Goal: Contribute content: Contribute content

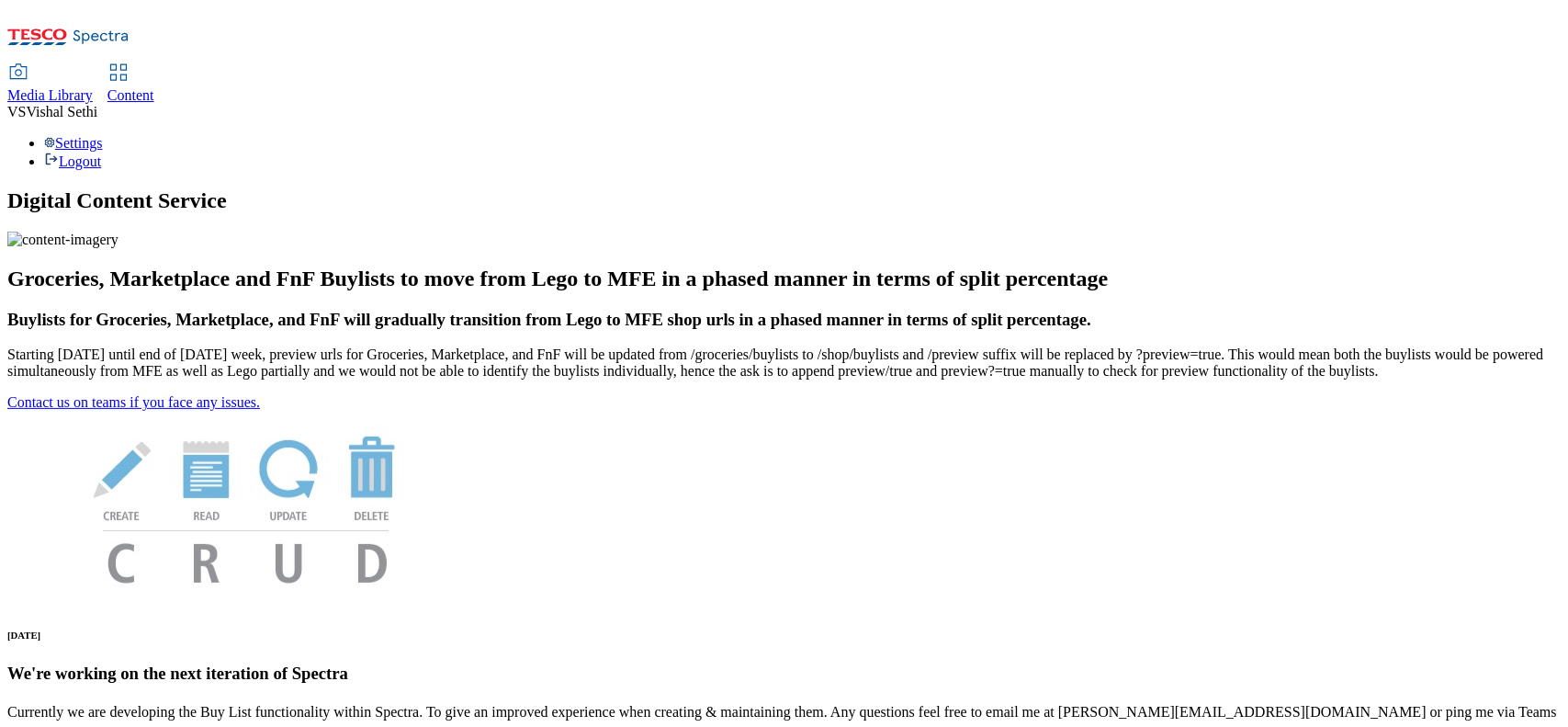
click at [154, 87] on span "Content" at bounding box center [130, 94] width 47 height 16
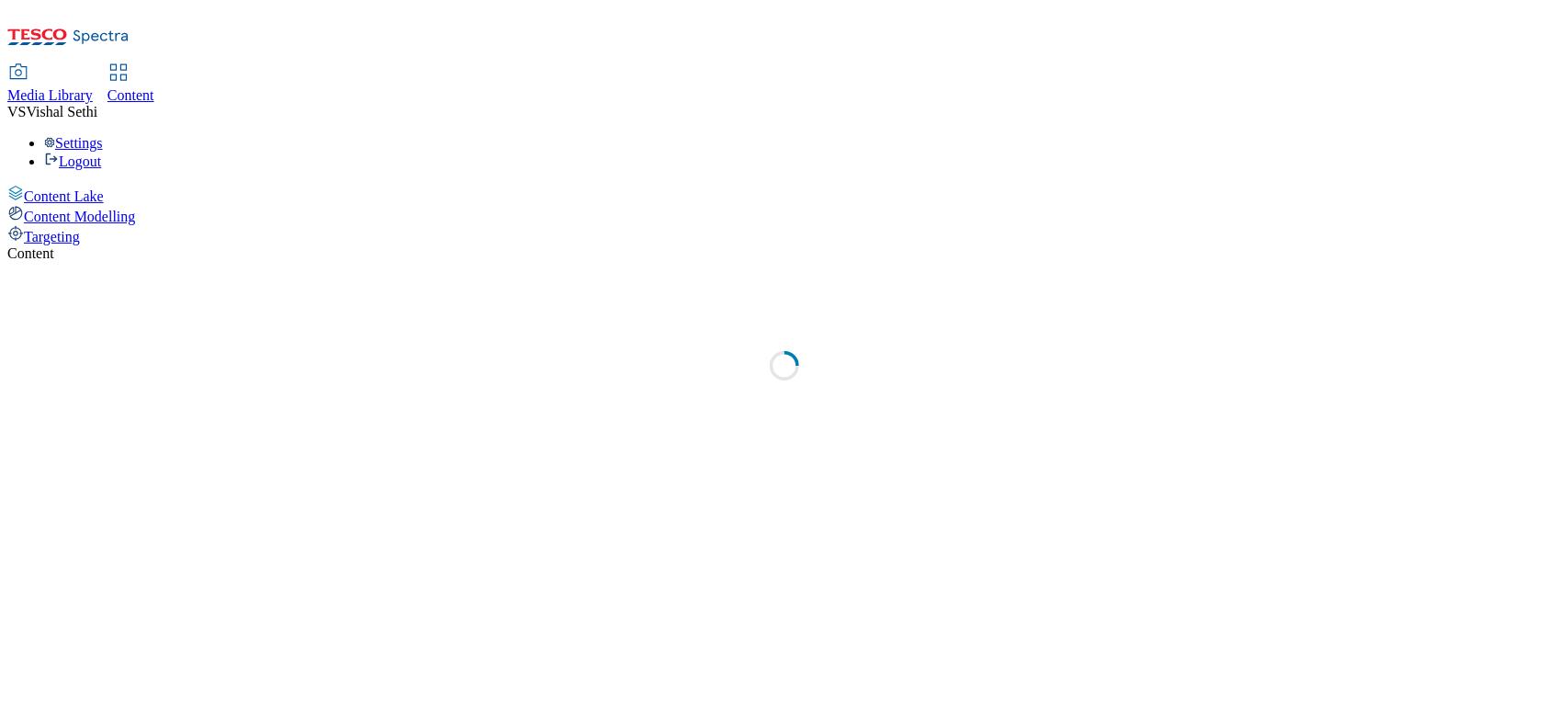
select select "ghs-[GEOGRAPHIC_DATA]"
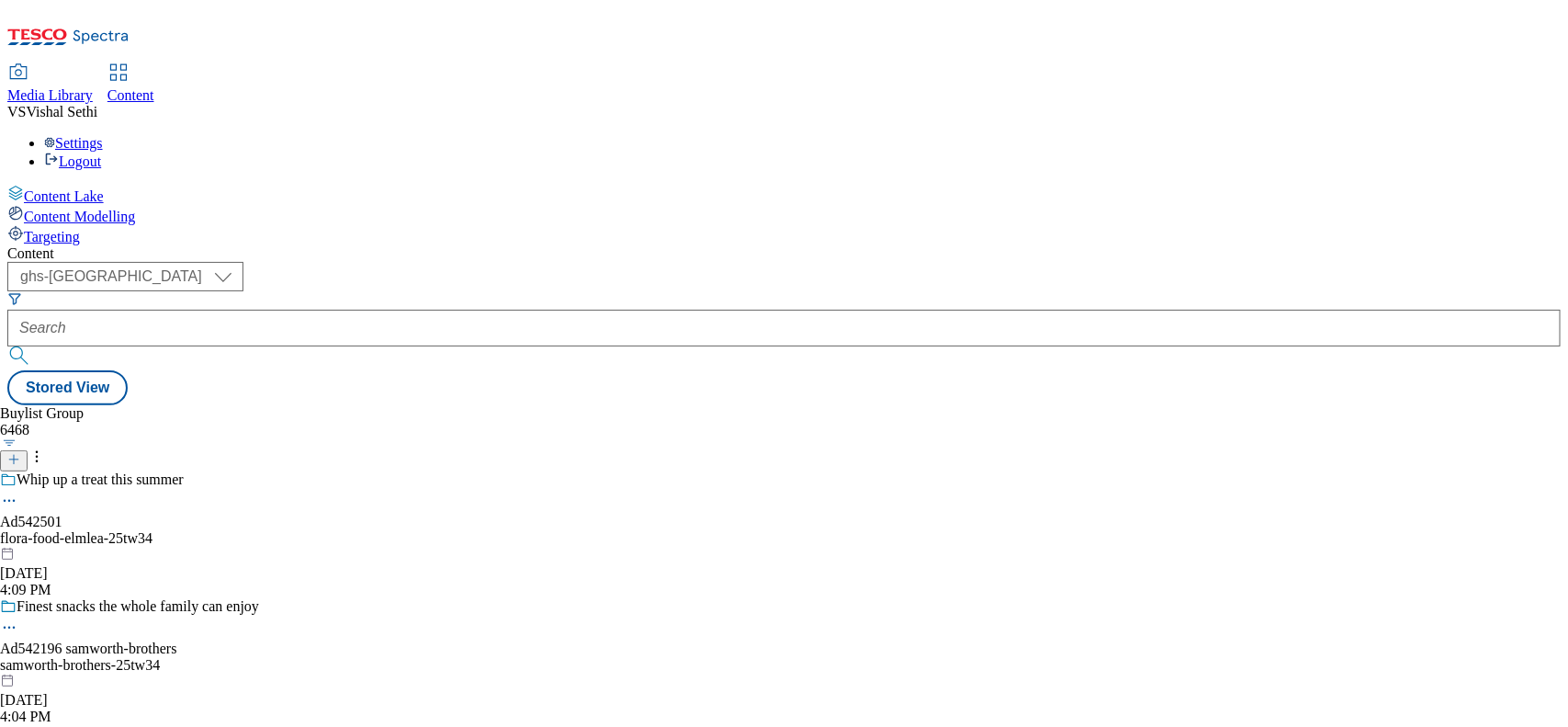
click at [20, 453] on icon at bounding box center [14, 460] width 13 height 13
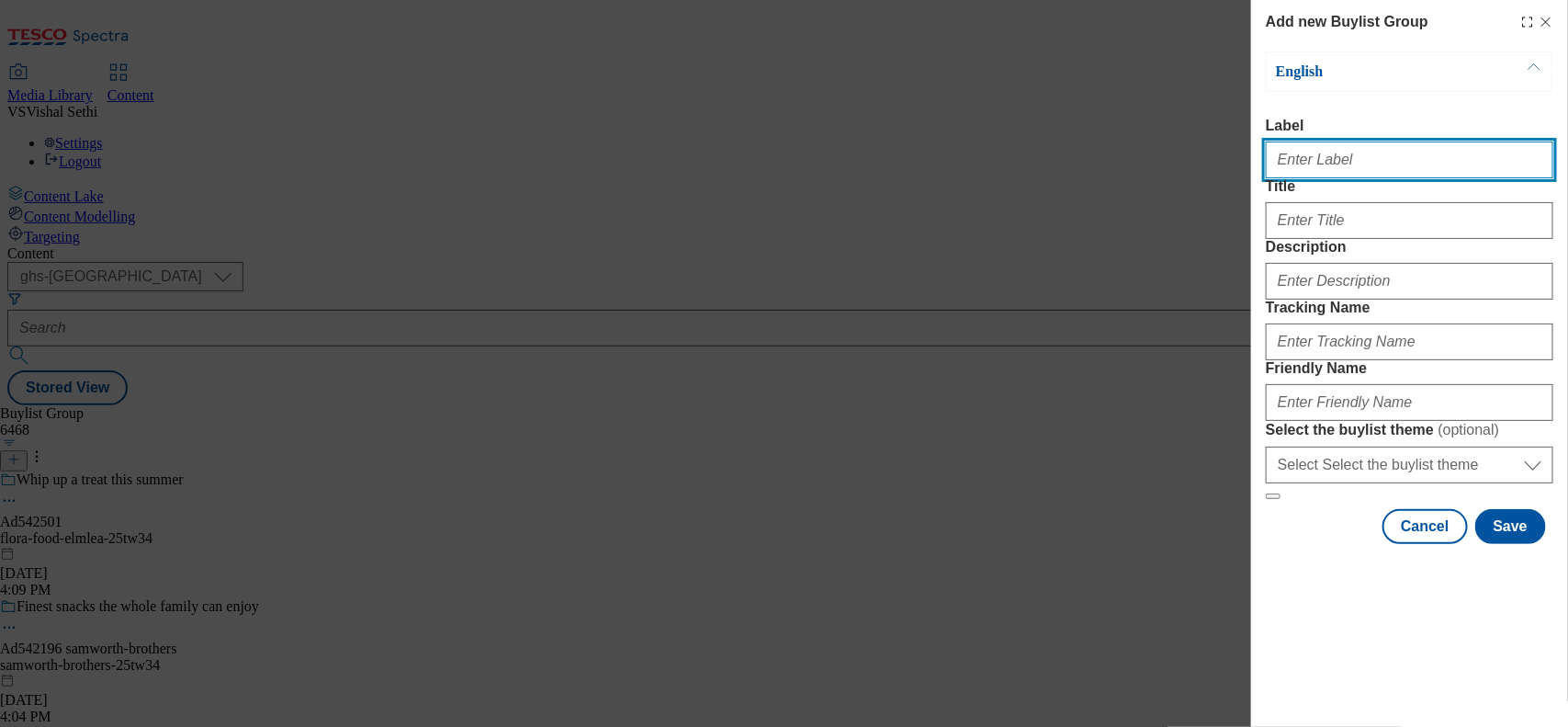
click at [1310, 168] on input "Label" at bounding box center [1410, 160] width 288 height 37
paste input "542147"
type input "Ad542147"
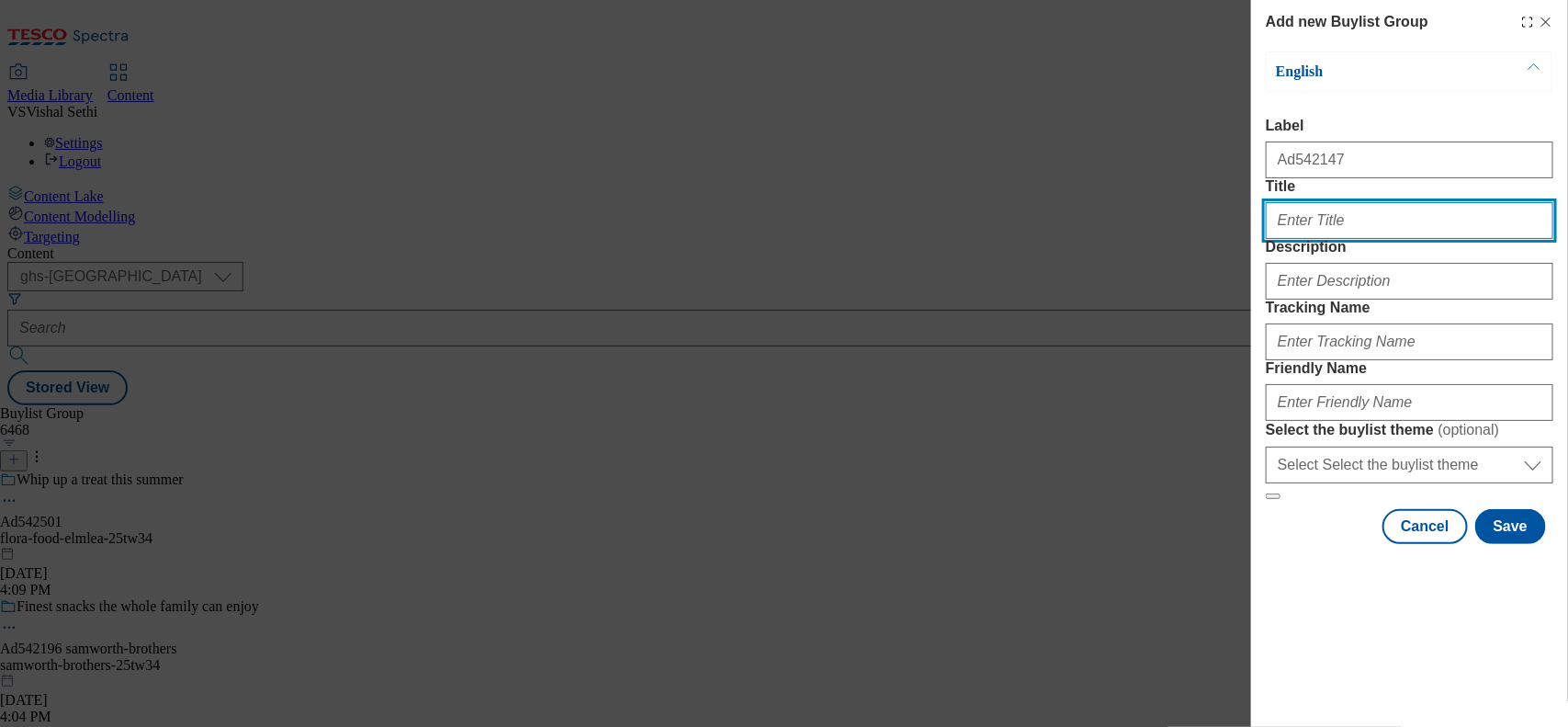
click at [1351, 239] on input "Title" at bounding box center [1410, 221] width 288 height 37
type input "Restaurant Favourites for 1"
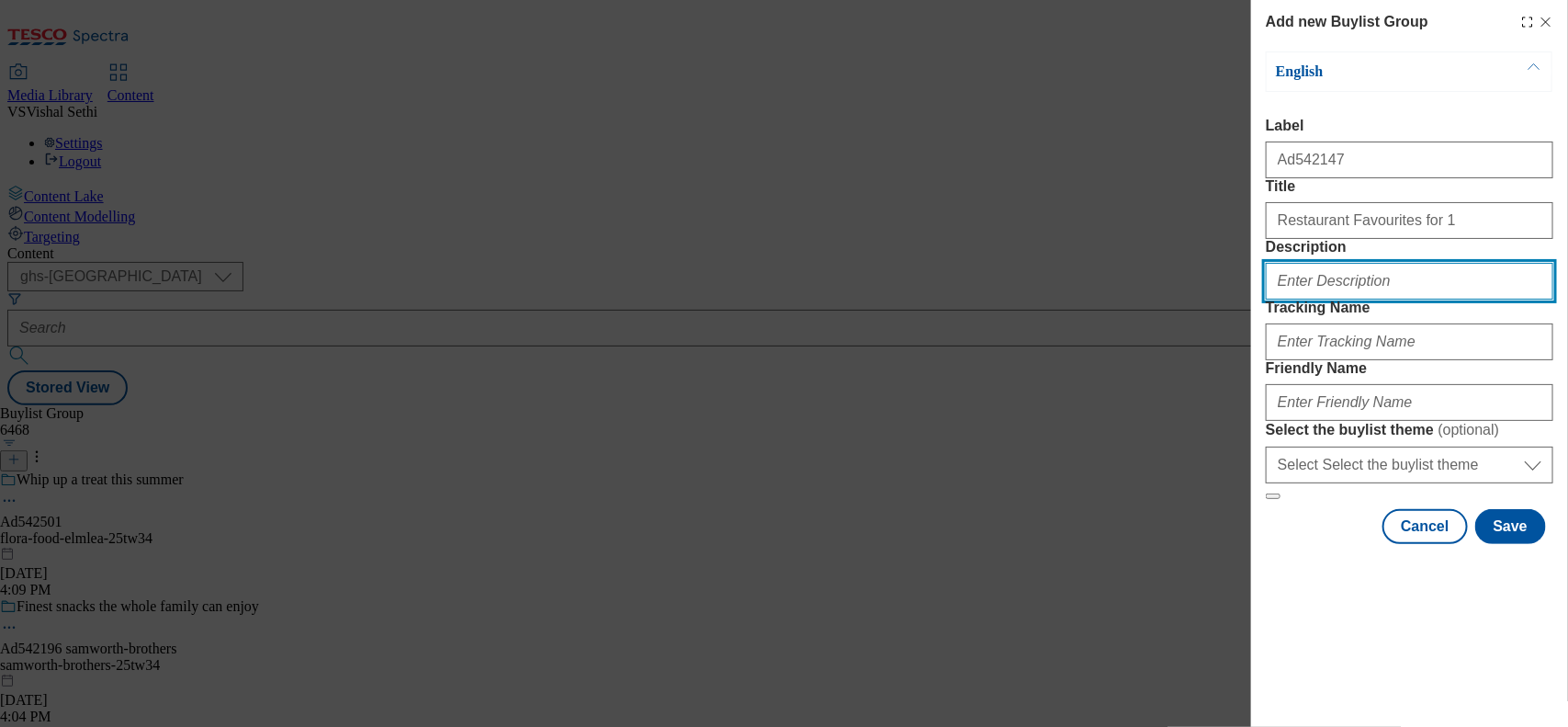
click at [1324, 300] on input "Description" at bounding box center [1410, 281] width 288 height 37
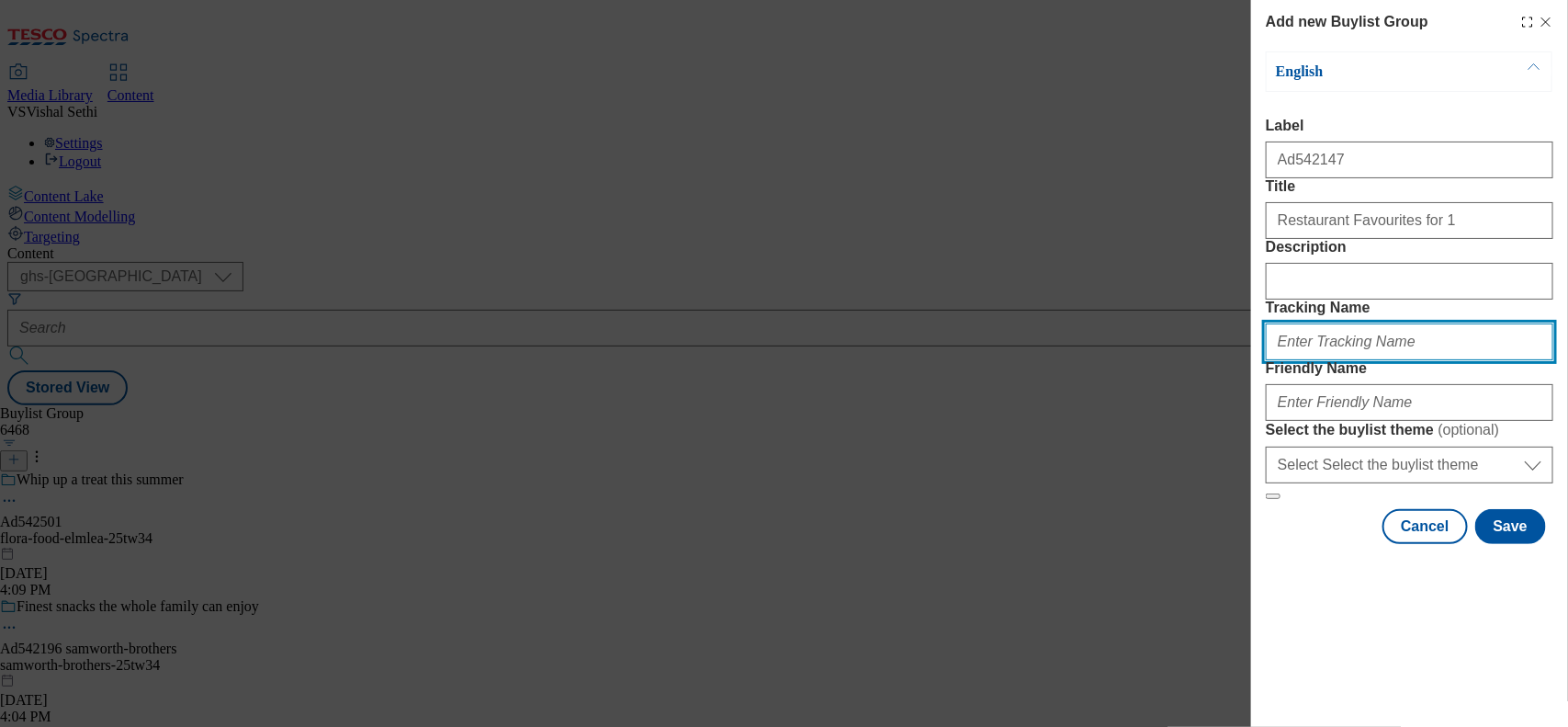
click at [1293, 360] on input "Tracking Name" at bounding box center [1410, 342] width 288 height 37
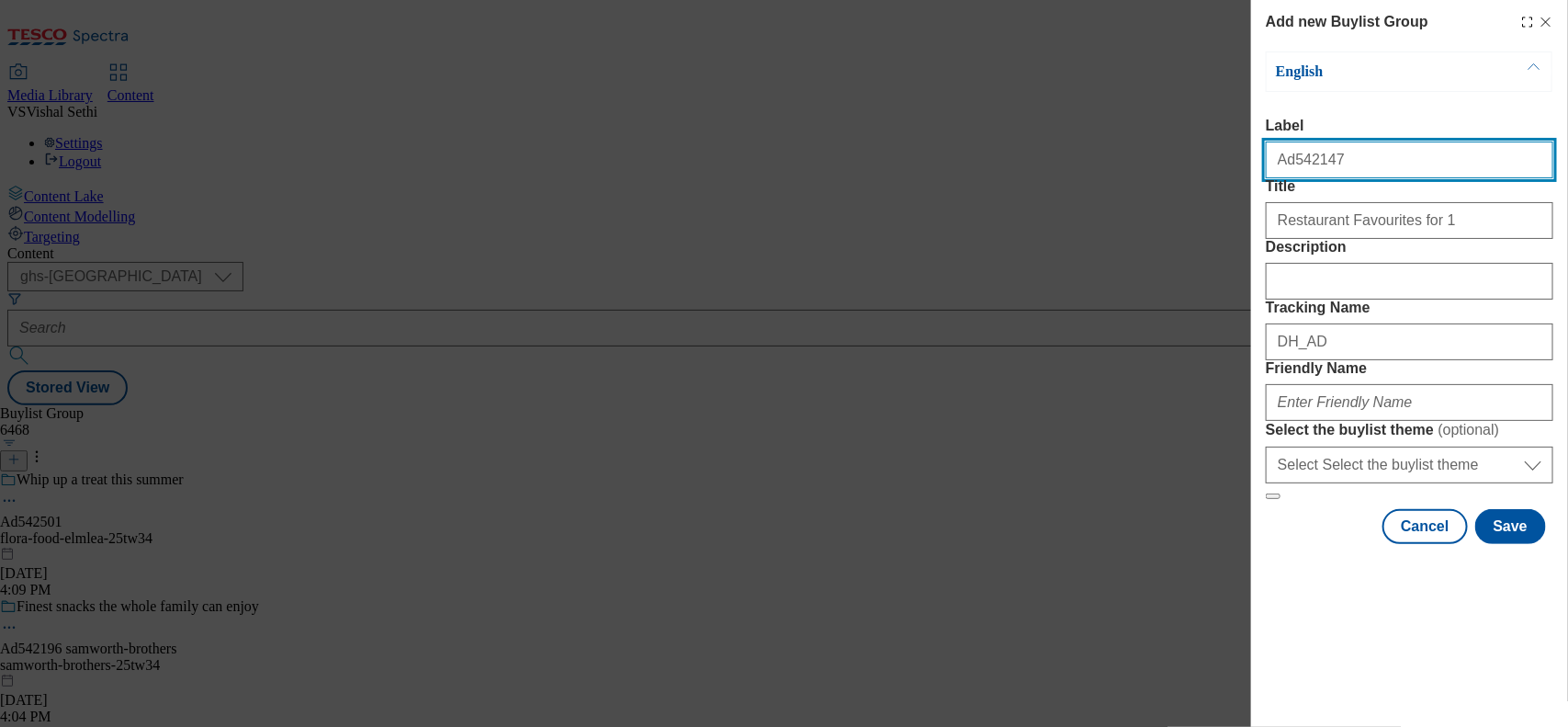
drag, startPoint x: 1292, startPoint y: 168, endPoint x: 1371, endPoint y: 172, distance: 79.1
click at [1371, 172] on input "Ad542147" at bounding box center [1410, 160] width 288 height 37
click at [1349, 360] on div "DH_AD" at bounding box center [1410, 339] width 288 height 44
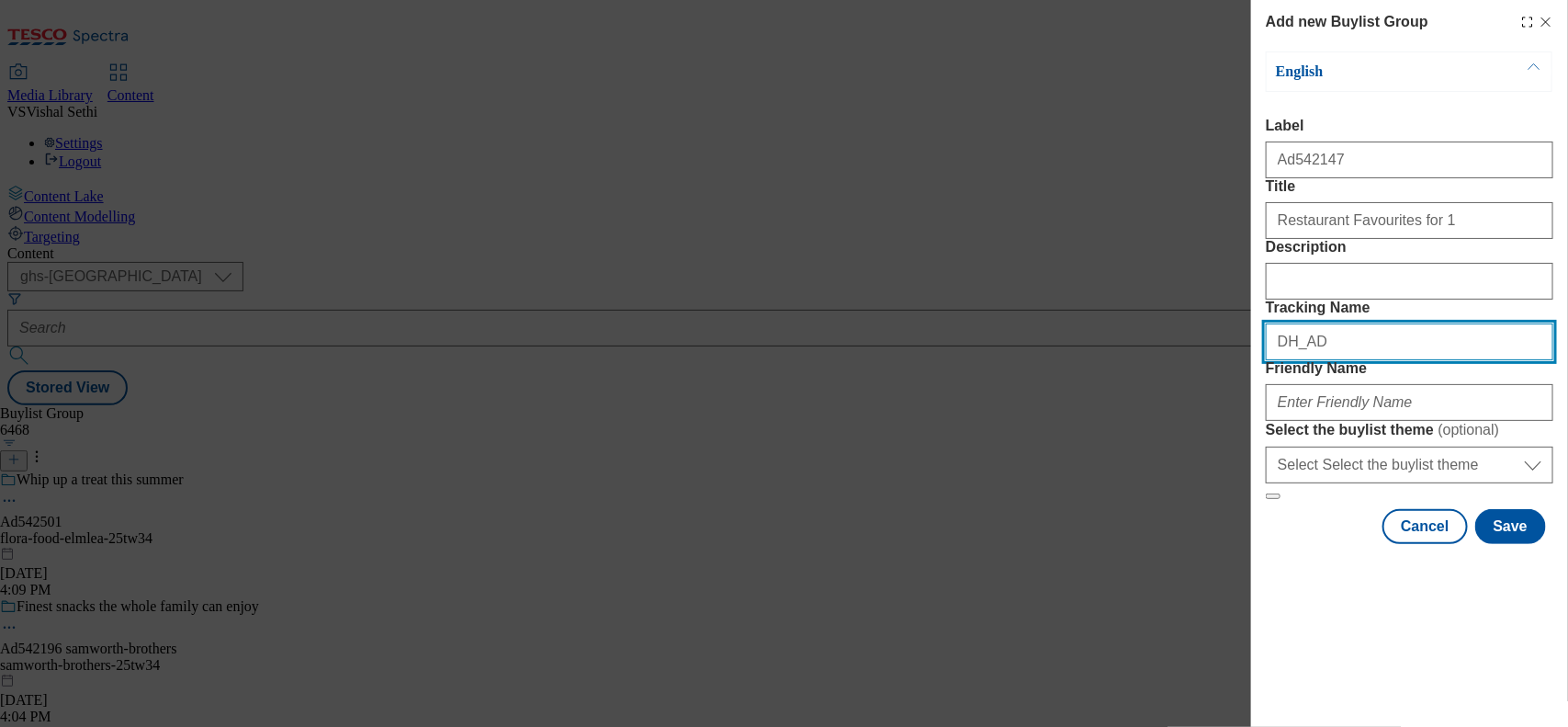
click at [1356, 360] on input "DH_AD" at bounding box center [1410, 342] width 288 height 37
paste input "542147"
type input "DH_AD542147"
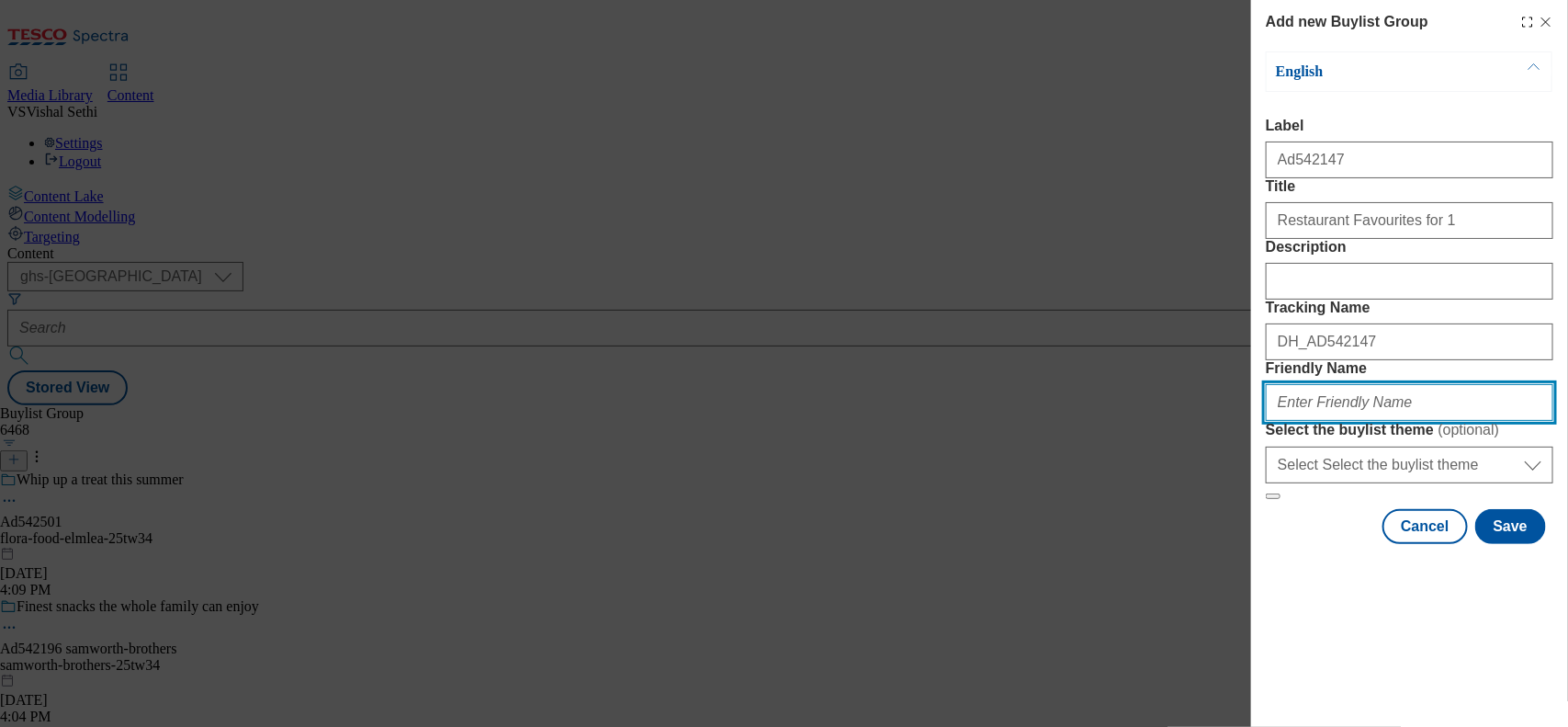
click at [1316, 421] on input "Friendly Name" at bounding box center [1410, 402] width 288 height 37
type input "itsu-katsu-chicken-[PERSON_NAME]-25tw34"
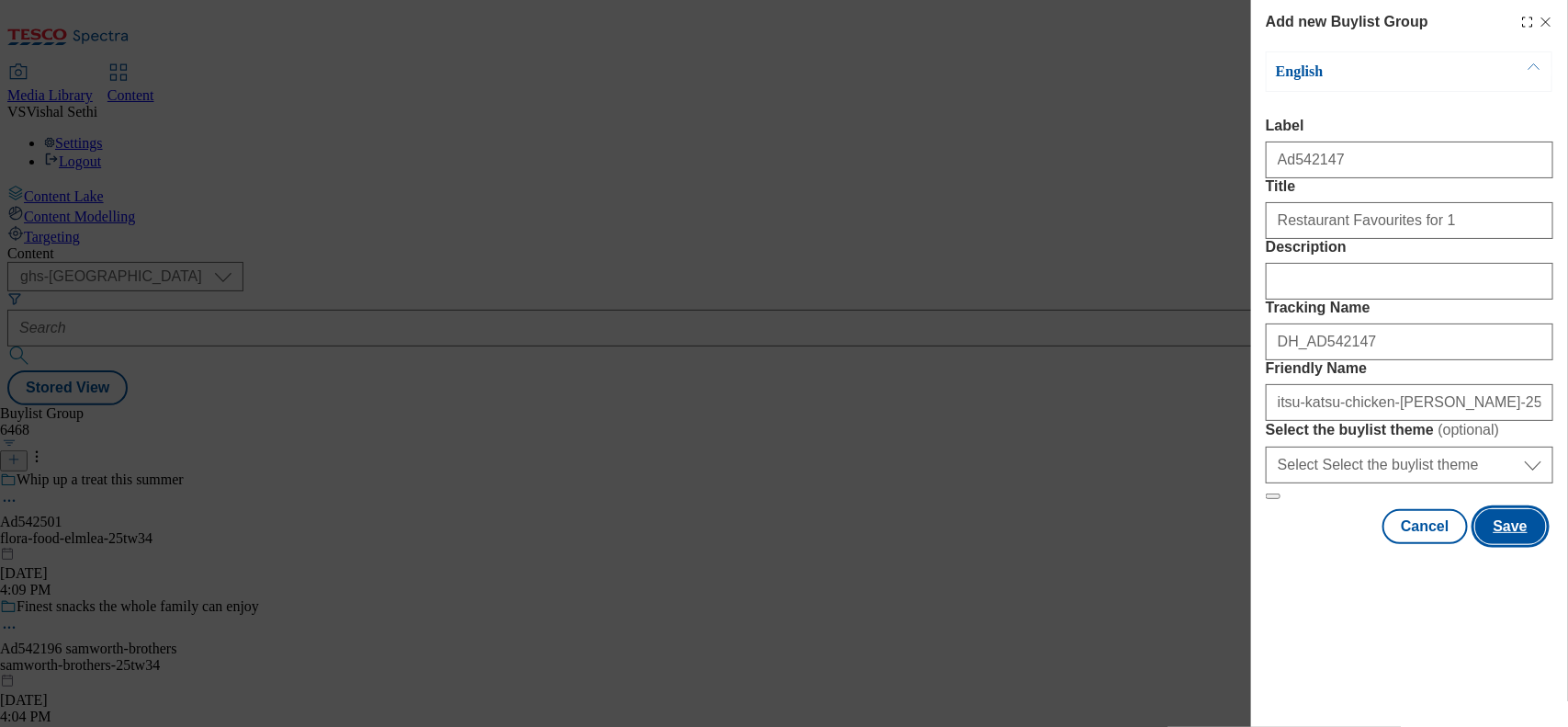
click at [1494, 544] on button "Save" at bounding box center [1511, 526] width 70 height 35
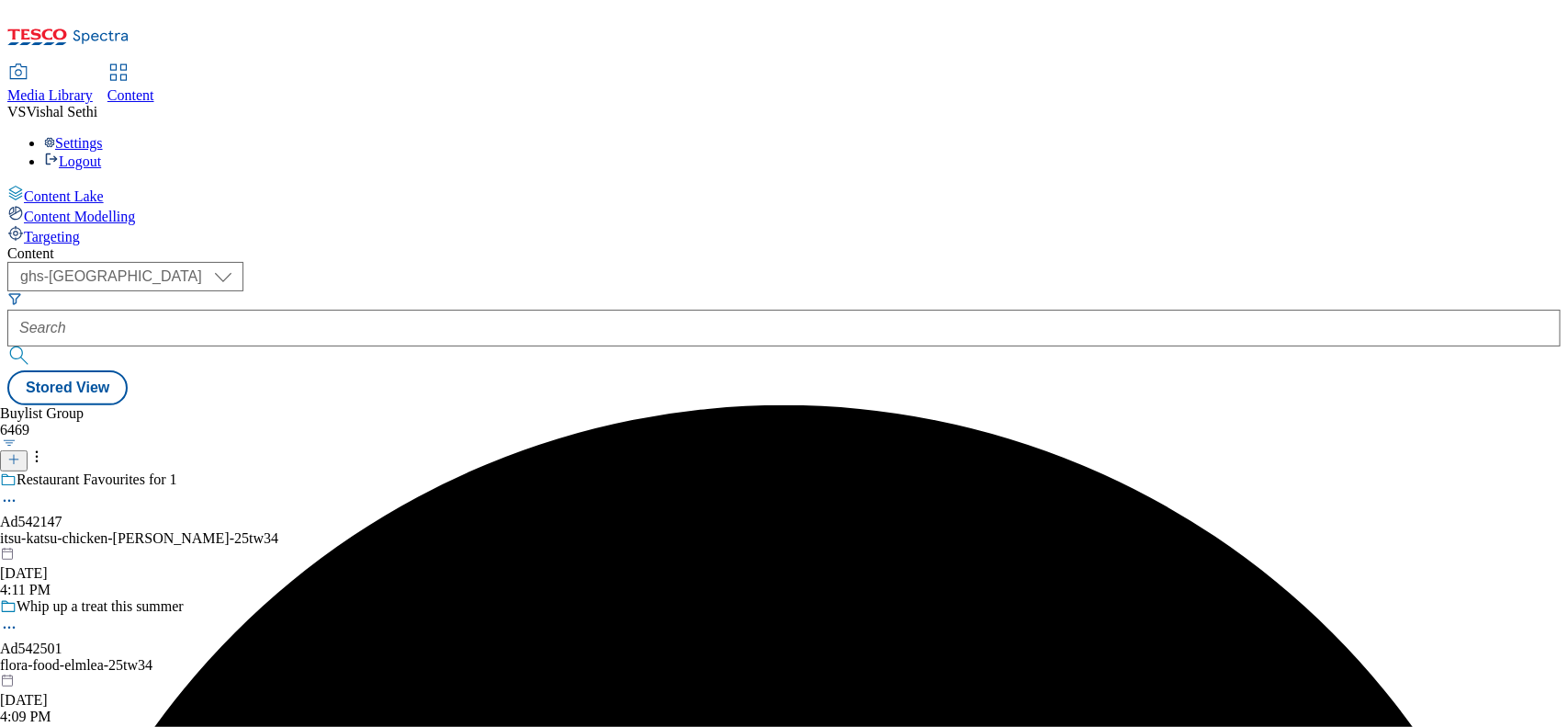
click at [289, 530] on div "itsu-katsu-chicken-[PERSON_NAME]-25tw34" at bounding box center [144, 538] width 289 height 17
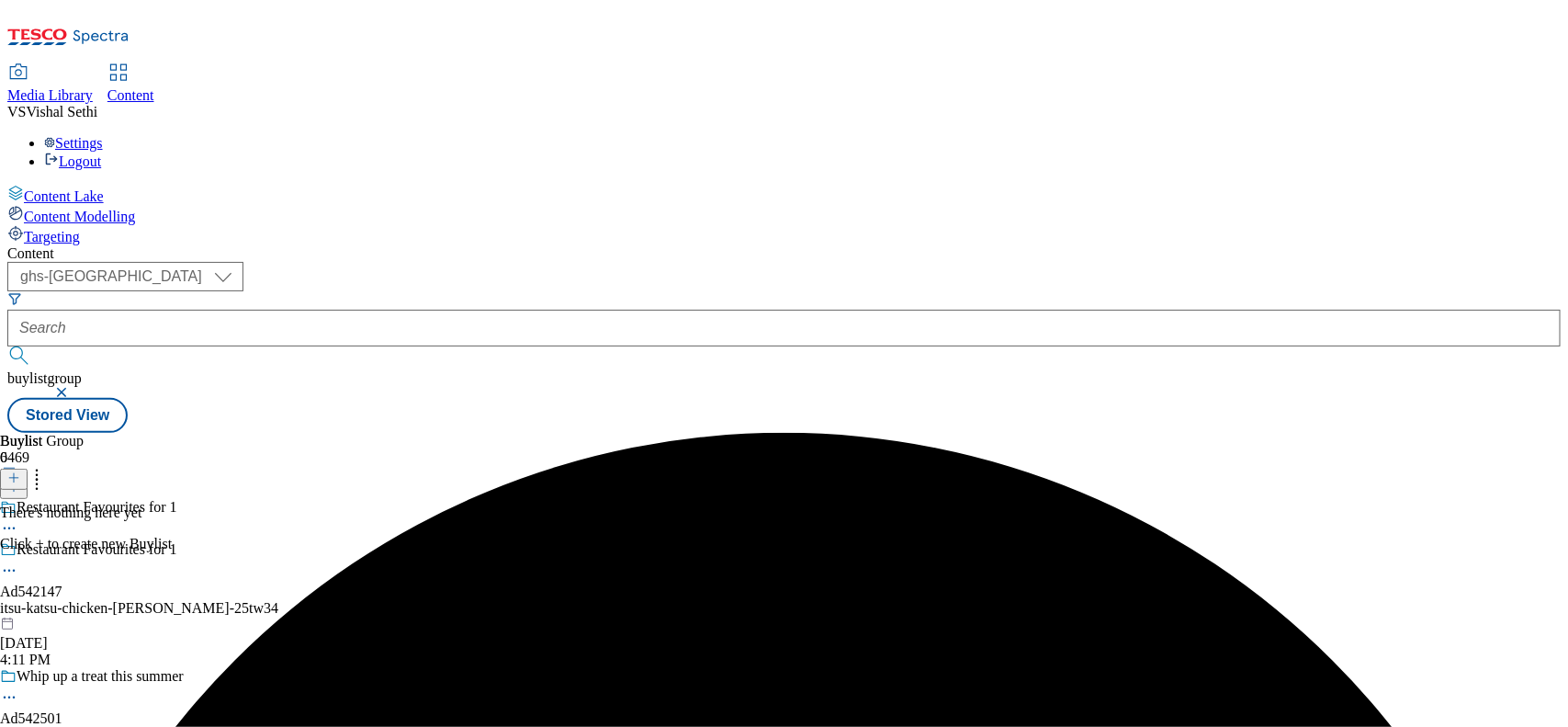
click at [14, 474] on line at bounding box center [14, 478] width 0 height 9
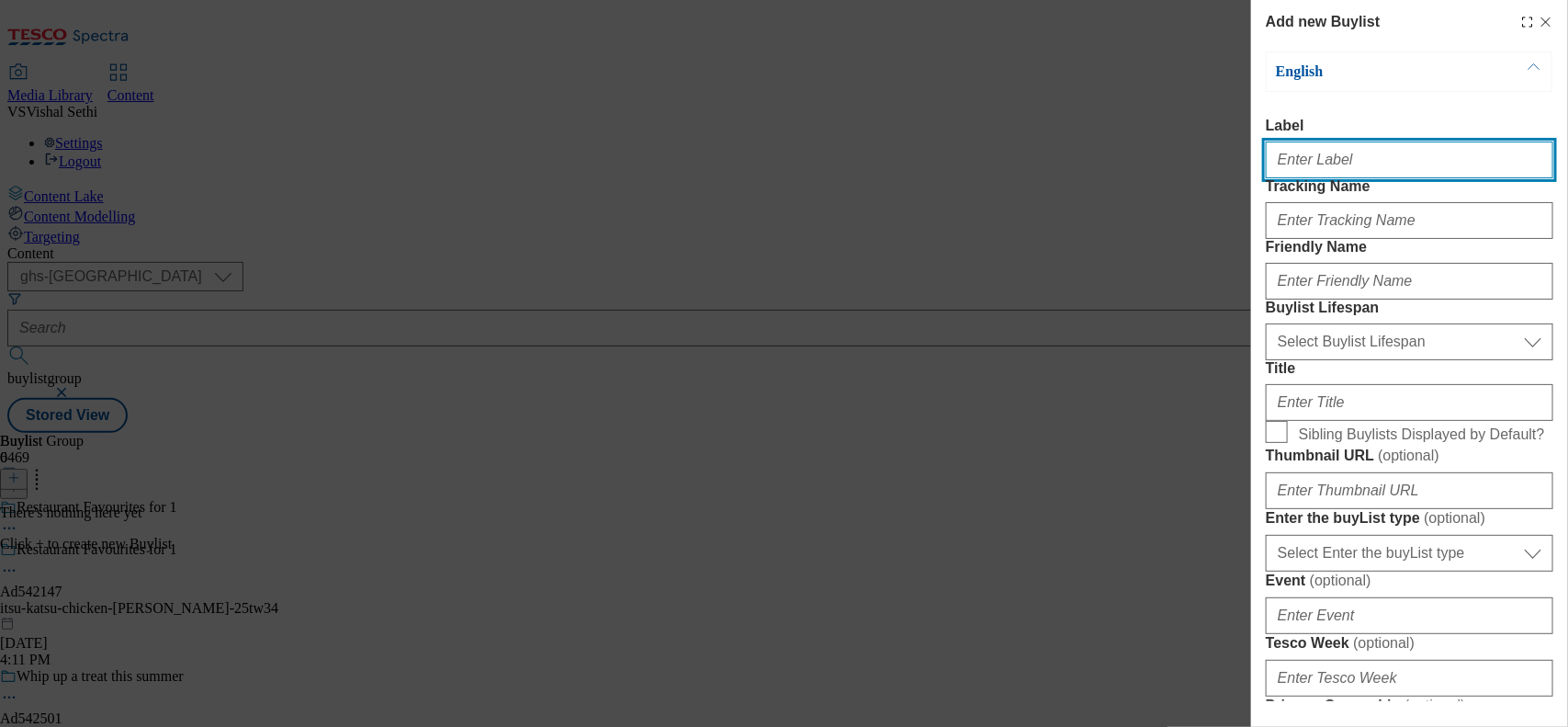
click at [1311, 166] on input "Label" at bounding box center [1410, 160] width 288 height 37
paste input "542147"
type input "Ad542147"
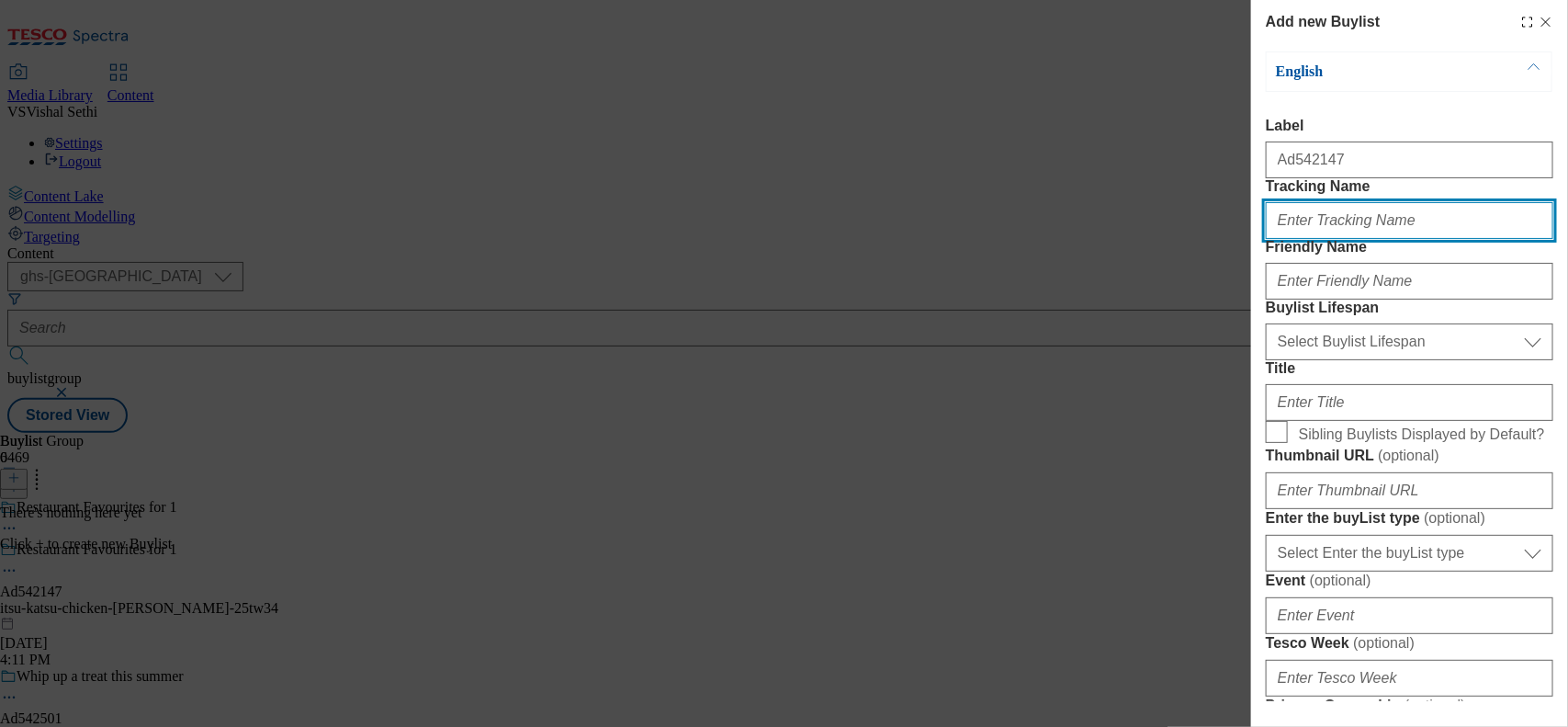
click at [1335, 239] on input "Tracking Name" at bounding box center [1410, 221] width 288 height 37
paste input "542147"
type input "DH_AD542147"
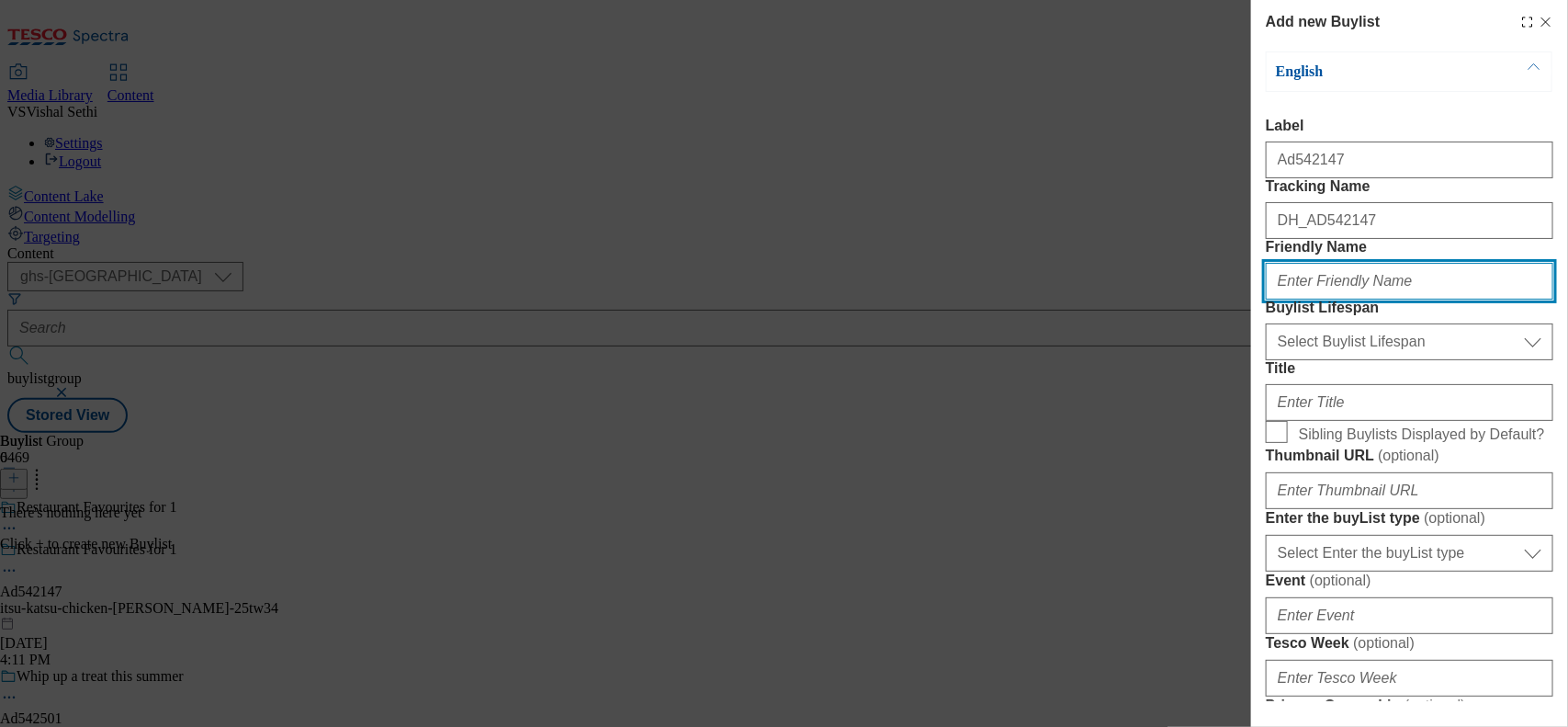
click at [1316, 300] on input "Friendly Name" at bounding box center [1410, 281] width 288 height 37
paste input "Bakkavor"
click at [1283, 300] on input "Bakkavor" at bounding box center [1410, 281] width 288 height 37
type input "bakkavor"
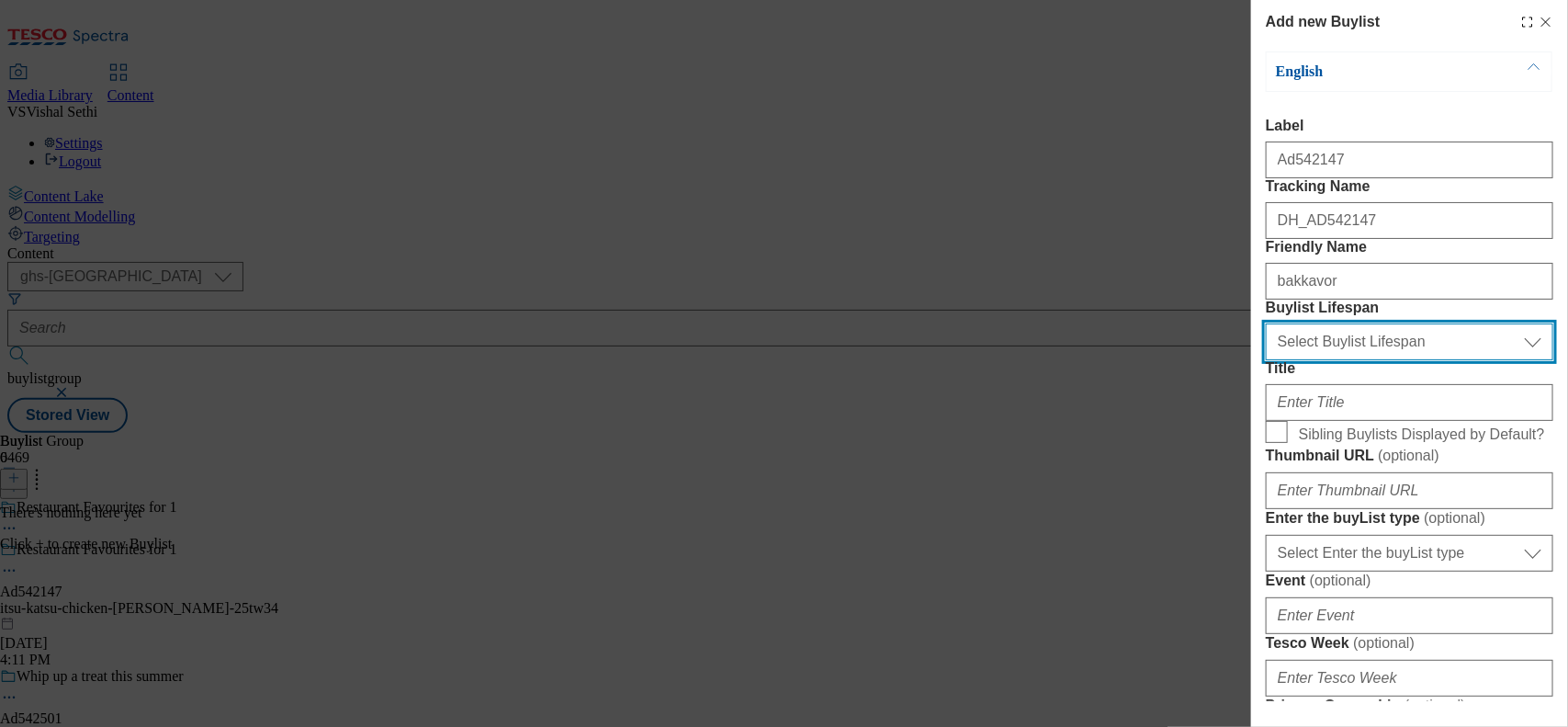
click at [1370, 360] on select "Select Buylist Lifespan evergreen seasonal tactical" at bounding box center [1410, 342] width 288 height 37
select select "tactical"
click at [1266, 360] on select "Select Buylist Lifespan evergreen seasonal tactical" at bounding box center [1410, 342] width 288 height 37
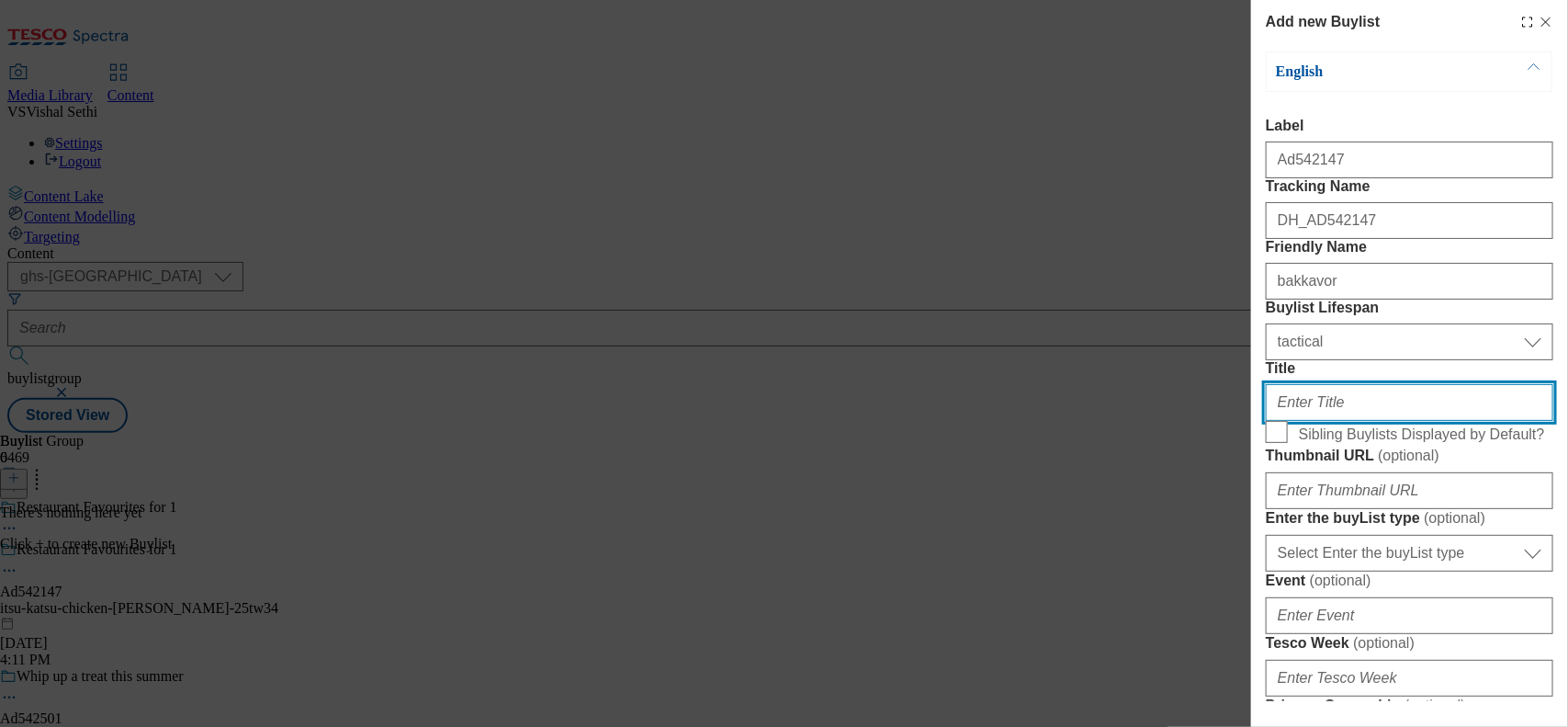
click at [1348, 421] on input "Title" at bounding box center [1410, 402] width 288 height 37
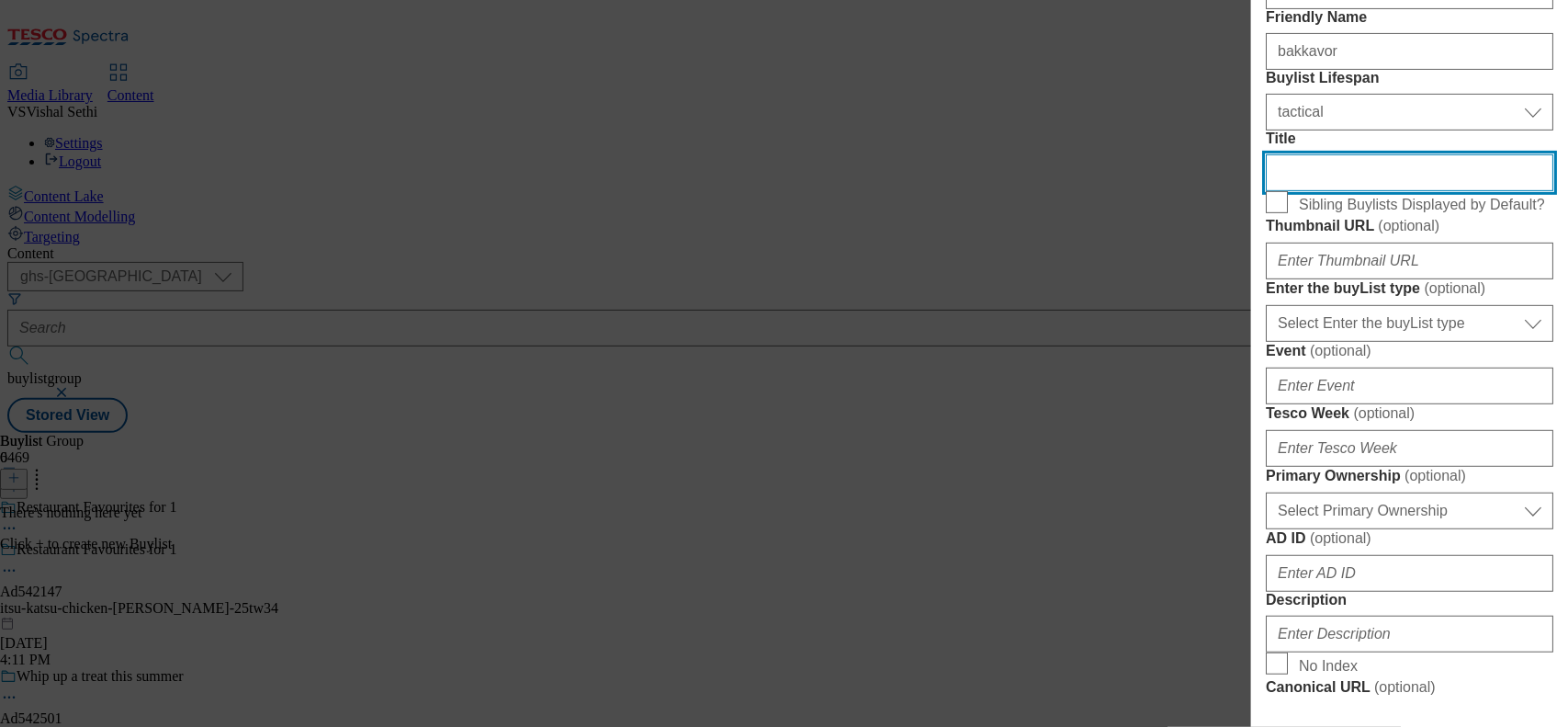
scroll to position [344, 0]
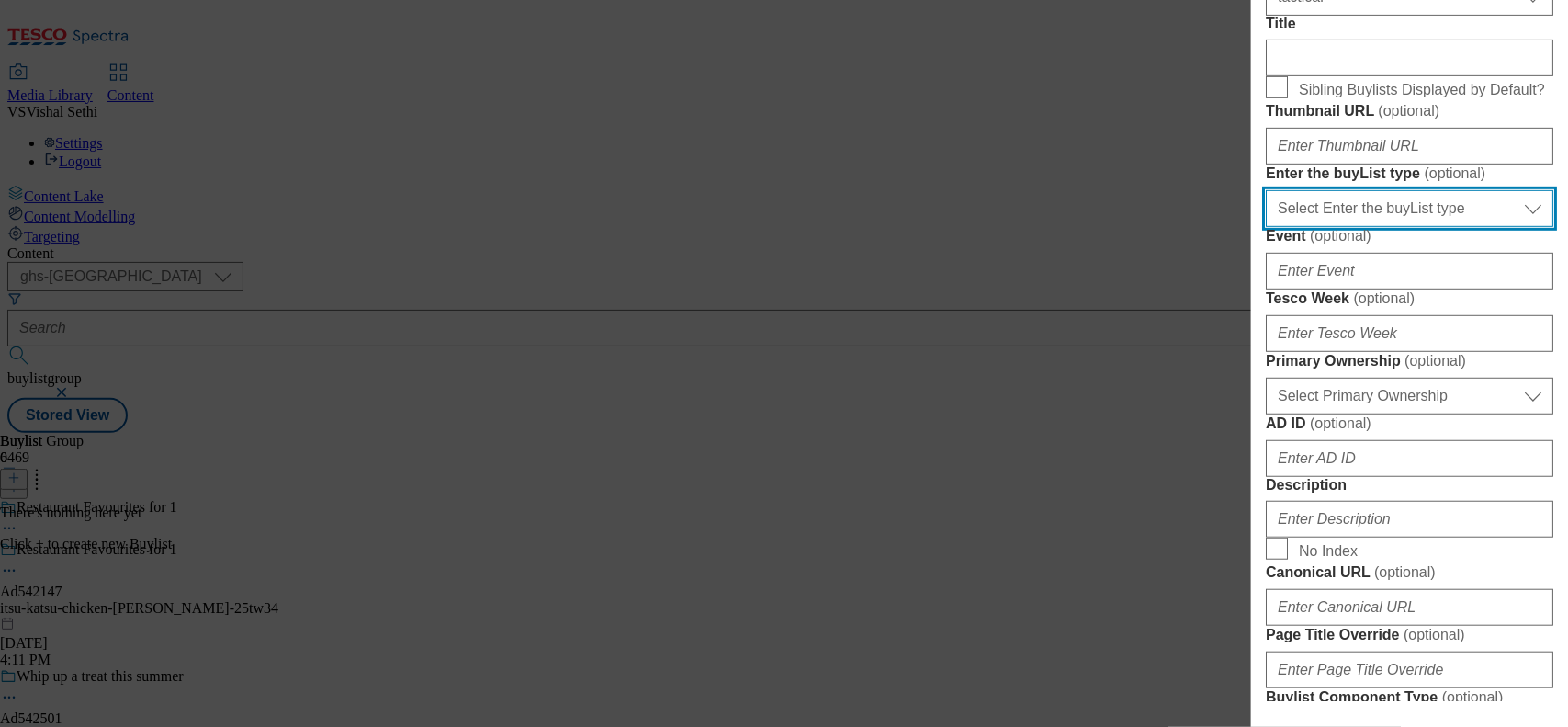
click at [1428, 227] on select "Select Enter the buyList type event supplier funded long term >4 weeks supplier…" at bounding box center [1410, 209] width 288 height 37
select select "supplier funded short term 1-3 weeks"
click at [1266, 227] on select "Select Enter the buyList type event supplier funded long term >4 weeks supplier…" at bounding box center [1410, 209] width 288 height 37
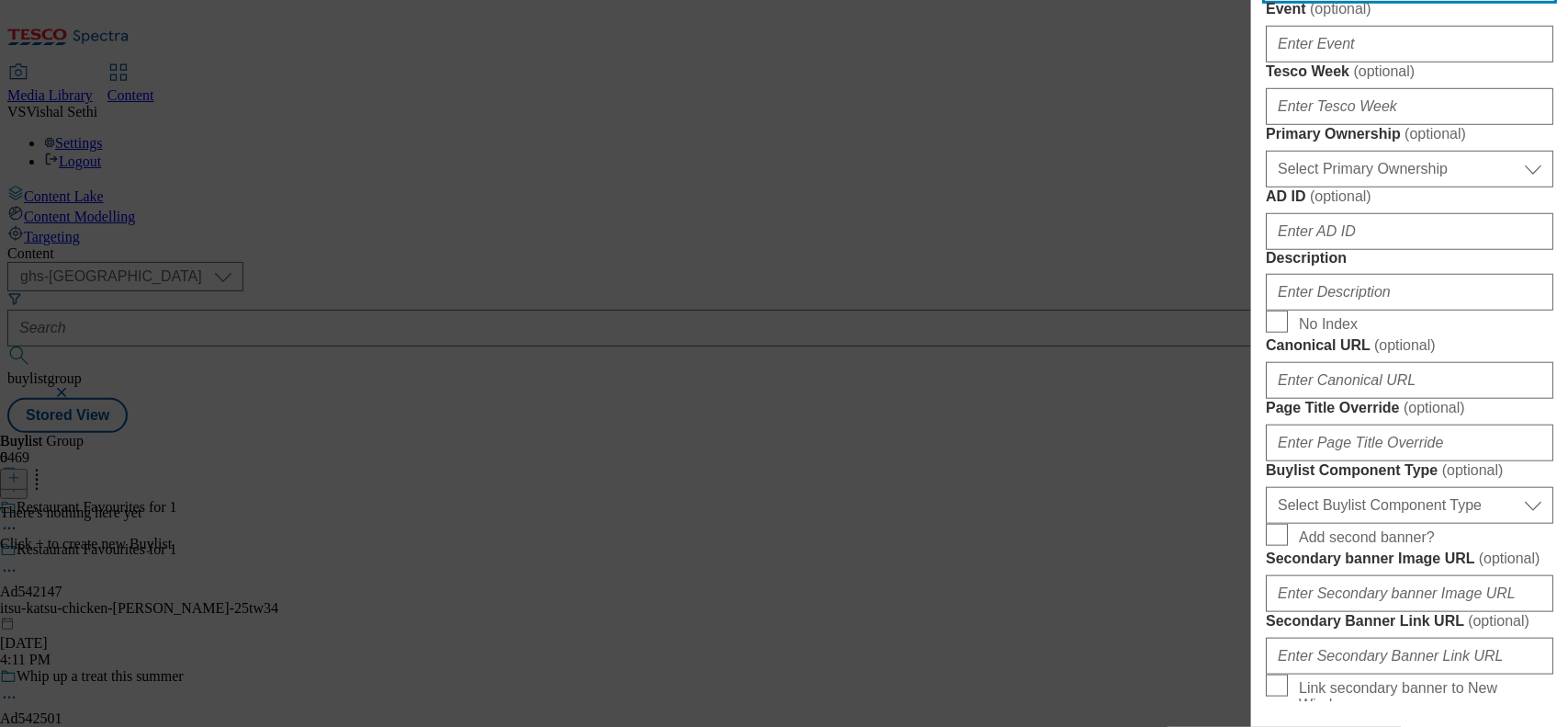
scroll to position [574, 0]
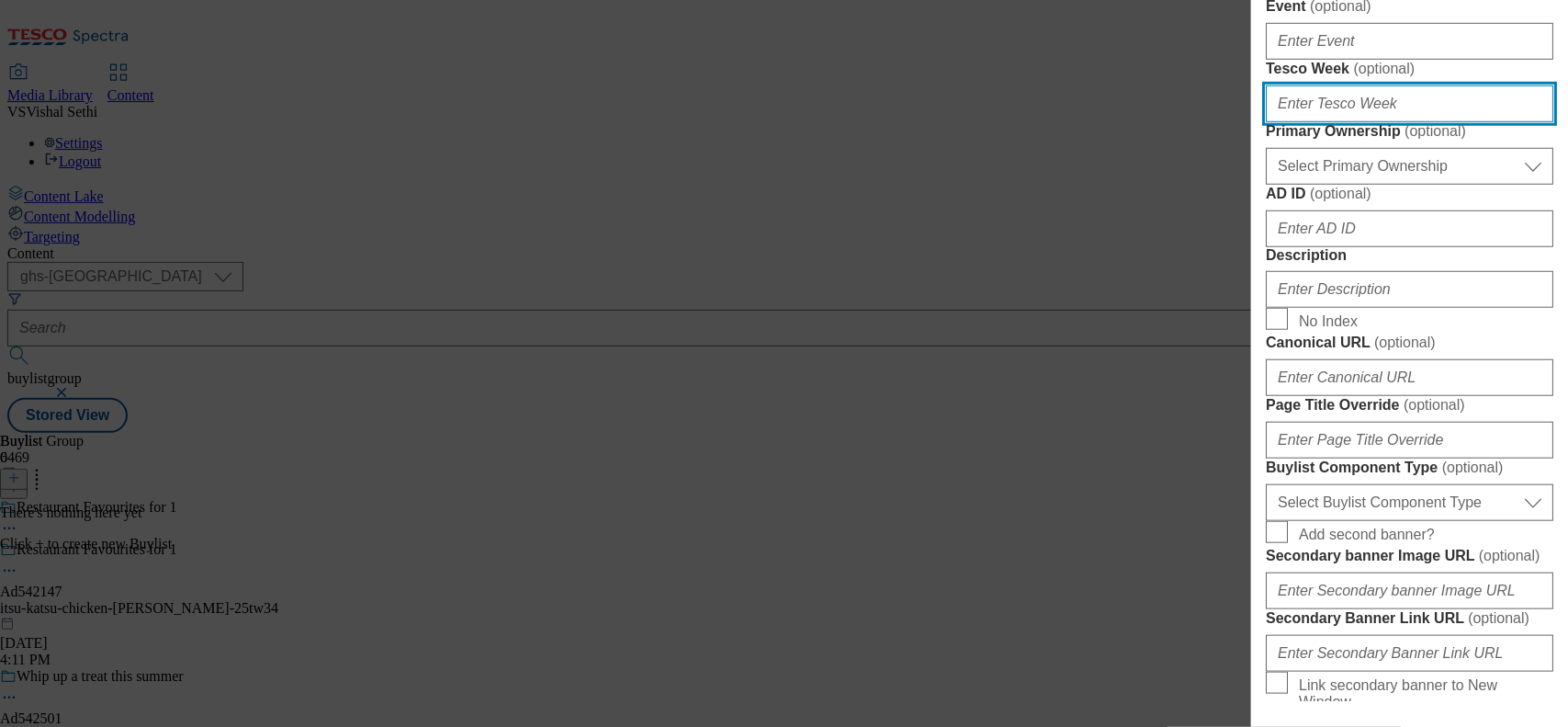
click at [1337, 122] on input "Tesco Week ( optional )" at bounding box center [1410, 104] width 288 height 37
type input "34"
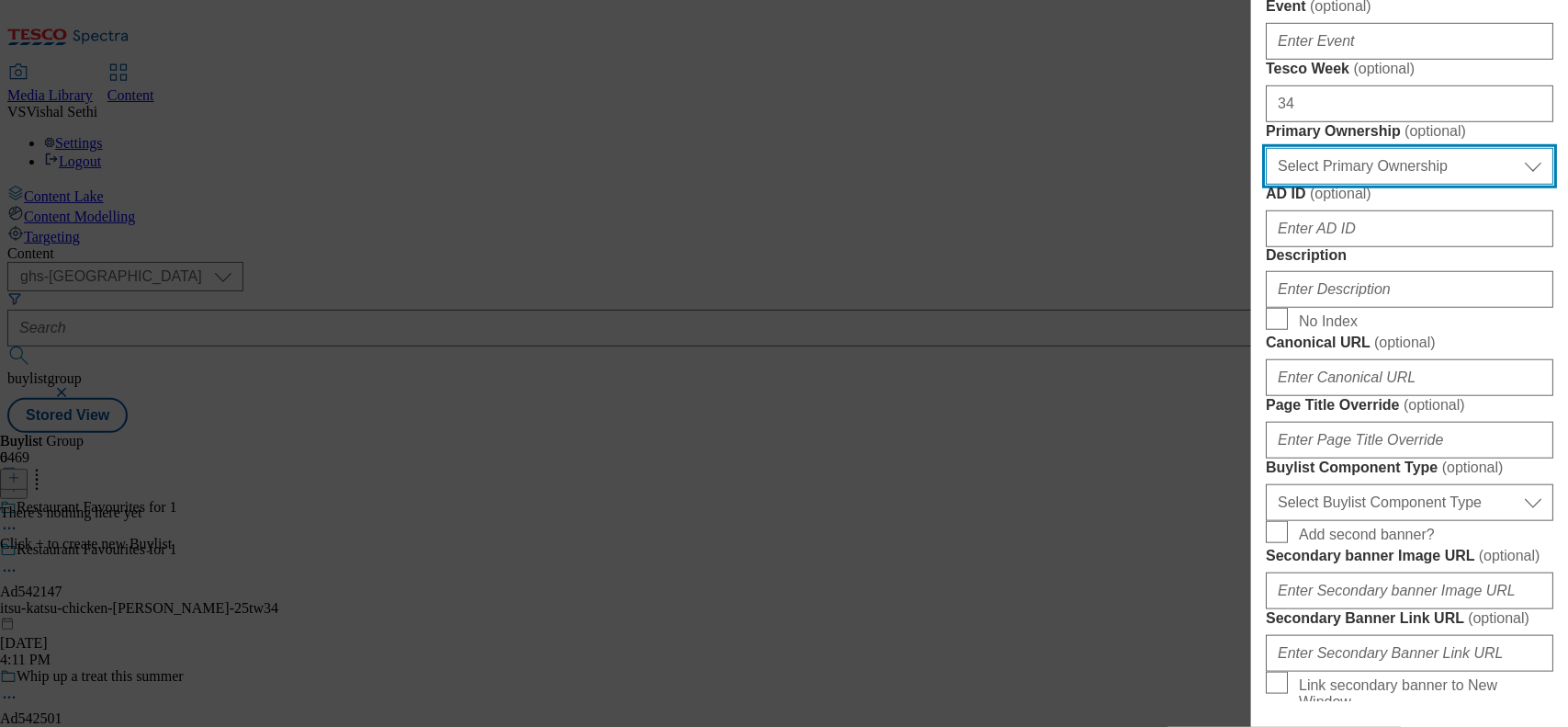
drag, startPoint x: 1390, startPoint y: 466, endPoint x: 1392, endPoint y: 482, distance: 16.1
click at [1390, 185] on select "Select Primary Ownership [PERSON_NAME]" at bounding box center [1410, 166] width 288 height 37
select select "dunnhumby"
click at [1266, 185] on select "Select Primary Ownership [PERSON_NAME]" at bounding box center [1410, 166] width 288 height 37
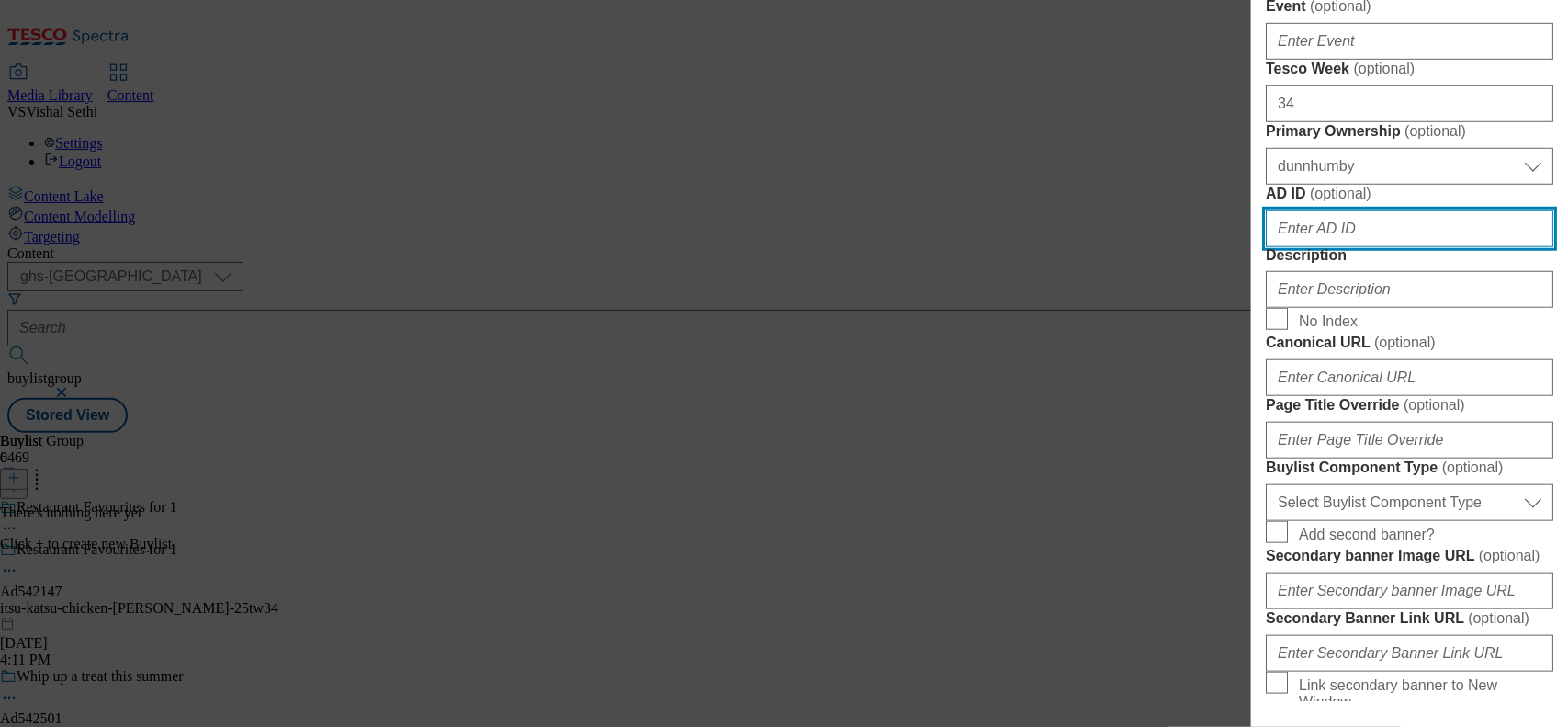
click at [1353, 247] on input "AD ID ( optional )" at bounding box center [1410, 228] width 288 height 37
paste input "Bakkavor"
drag, startPoint x: 1353, startPoint y: 561, endPoint x: 1177, endPoint y: 534, distance: 178.1
click at [1178, 534] on div "Add new Buylist English Label Ad542147 Tracking Name DH_AD542147 Friendly Name …" at bounding box center [784, 364] width 1568 height 727
paste input "542147"
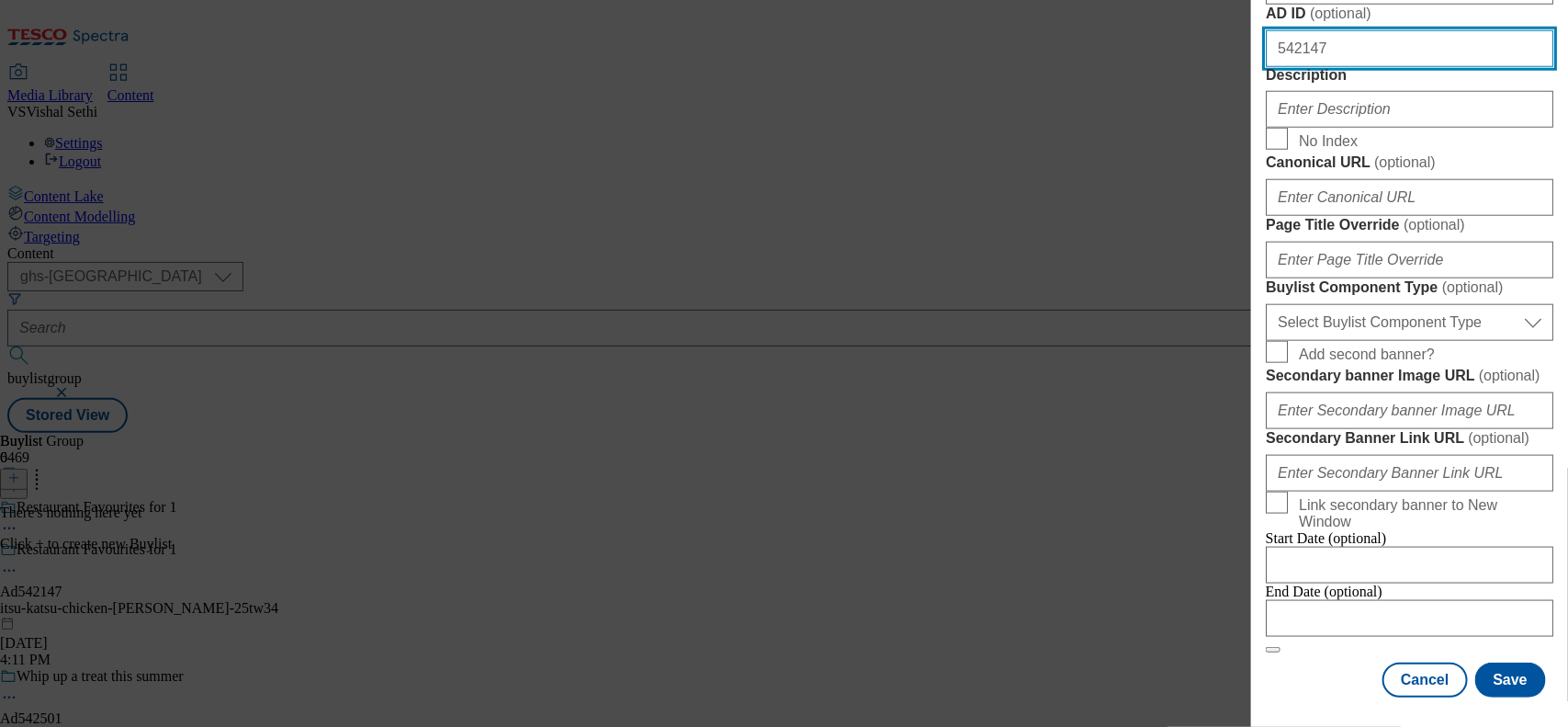
scroll to position [804, 0]
type input "542147"
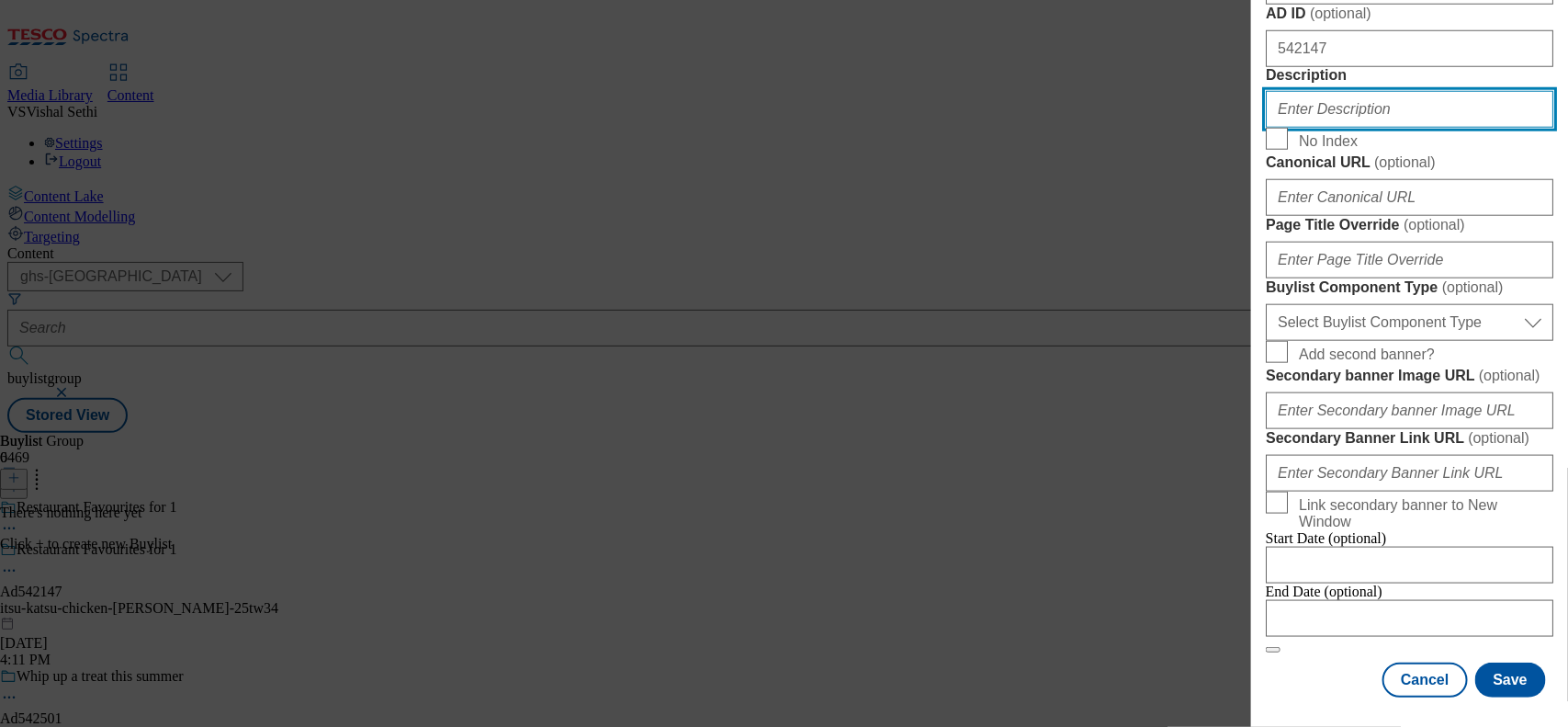
click at [1304, 128] on input "Description" at bounding box center [1410, 109] width 288 height 37
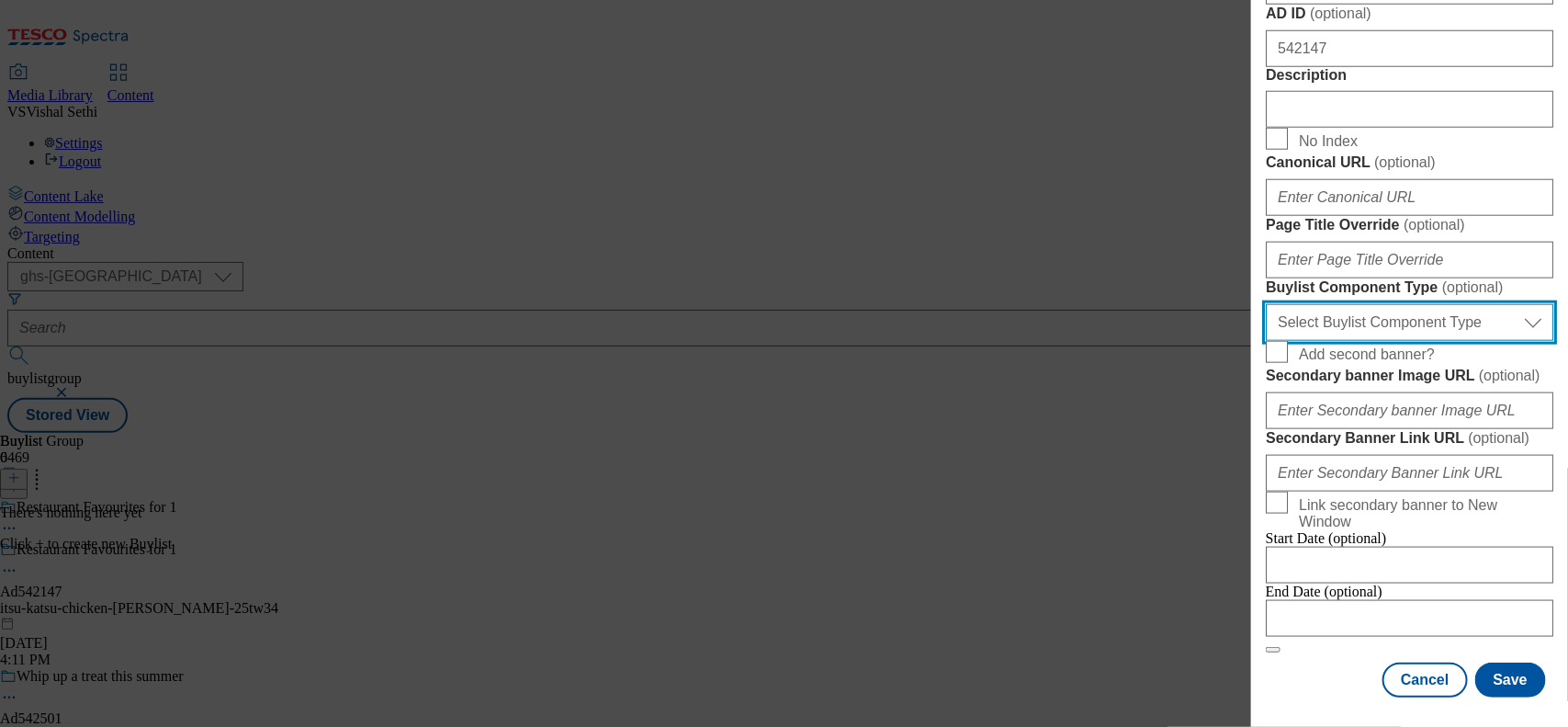
click at [1364, 340] on select "Select Buylist Component Type Banner Competition Header Meal" at bounding box center [1410, 323] width 288 height 37
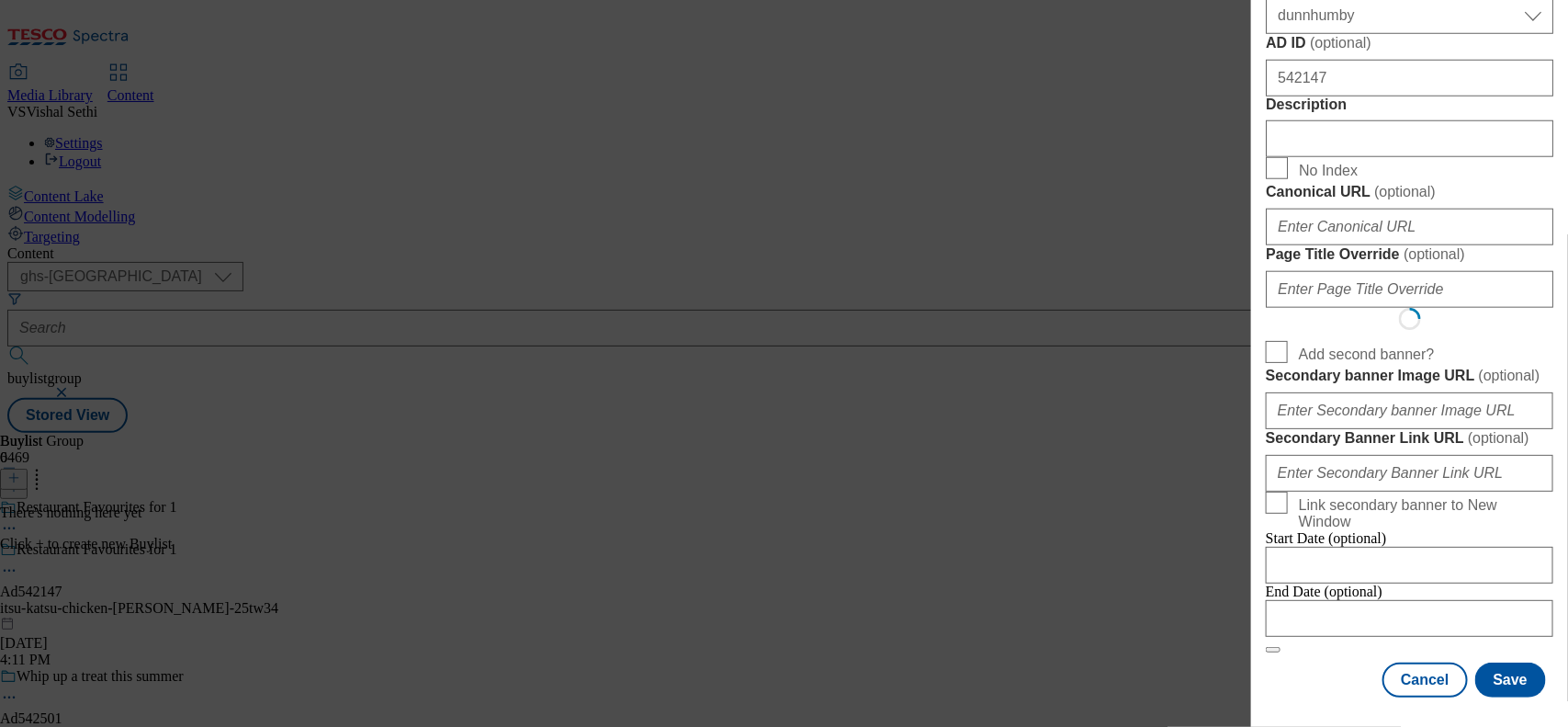
select select "Banner"
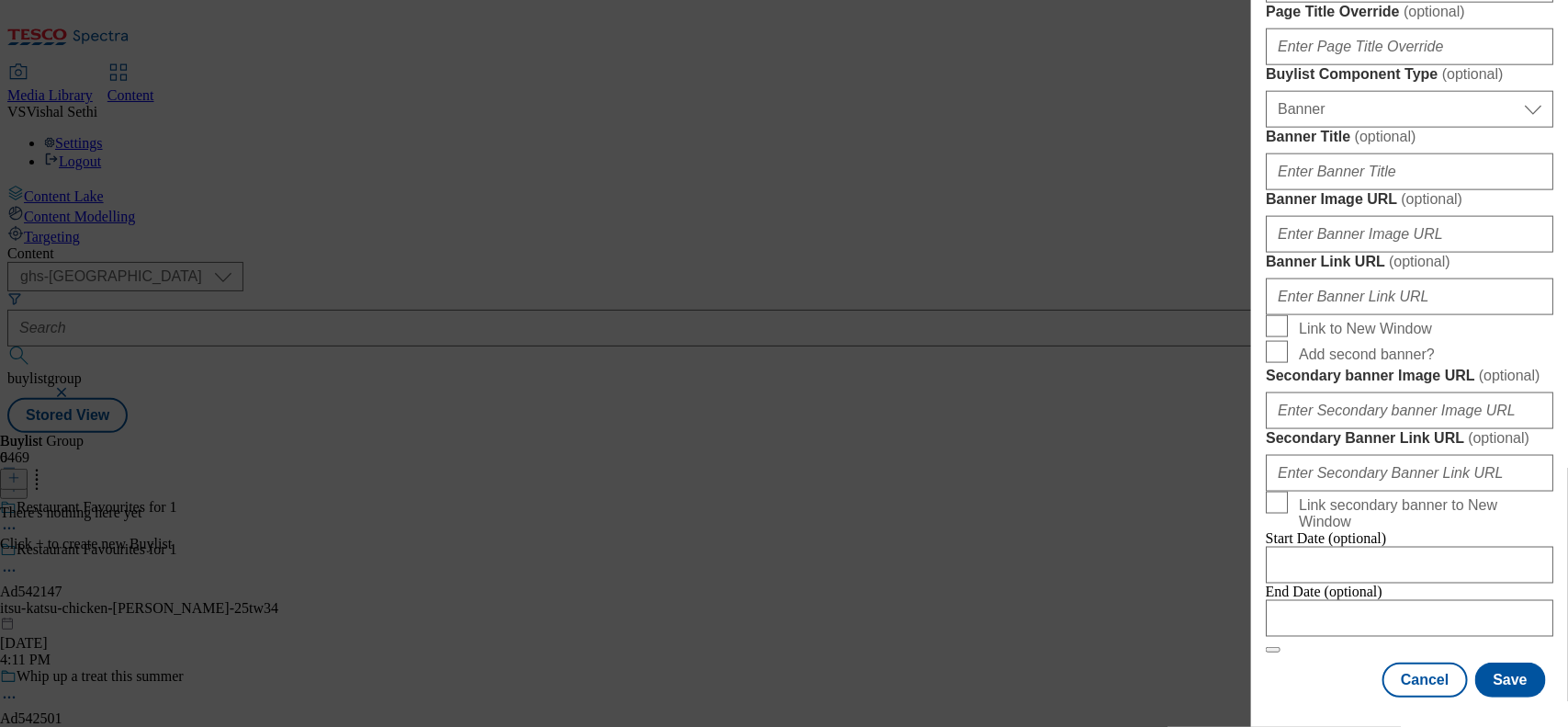
scroll to position [1078, 0]
click at [1324, 600] on input "Modal" at bounding box center [1410, 619] width 288 height 37
select select "2025"
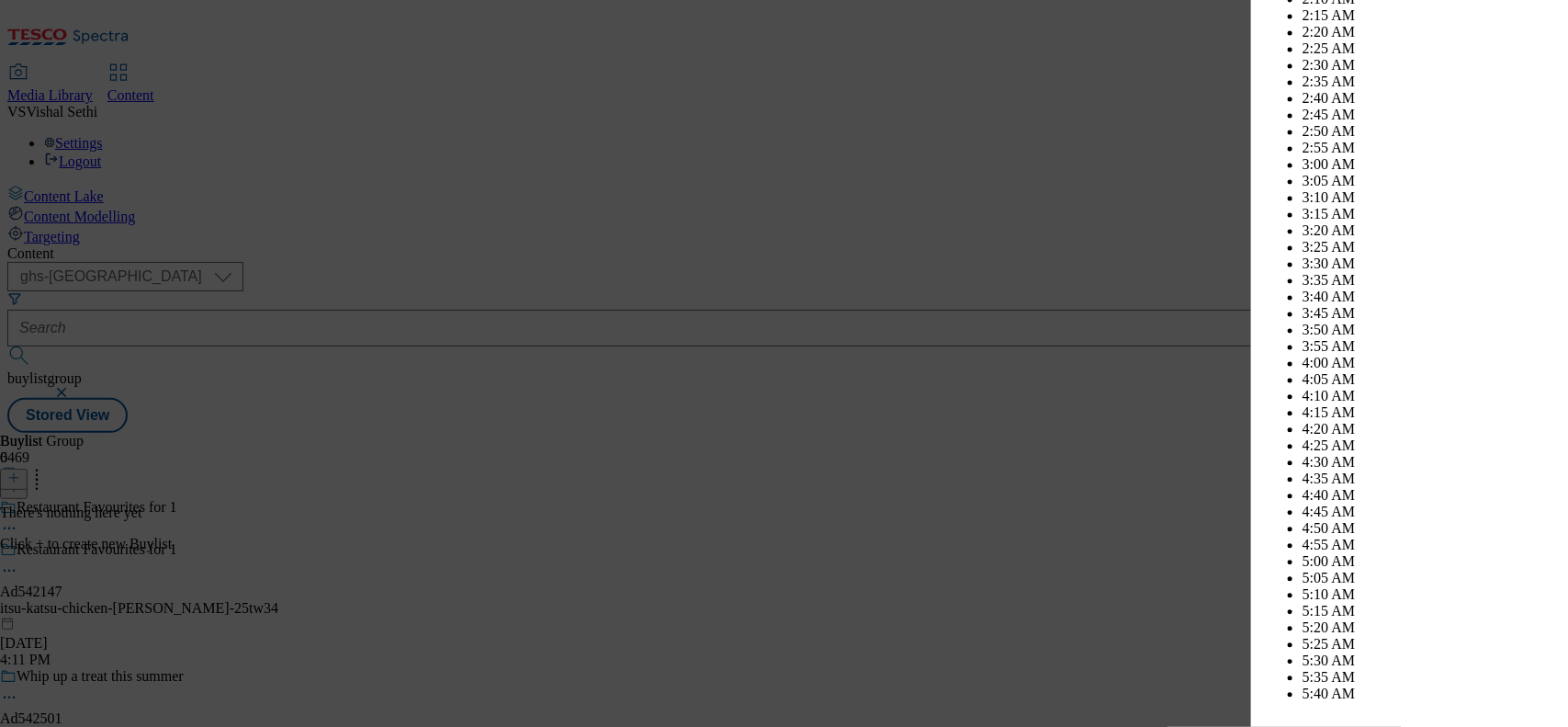
scroll to position [6625, 0]
select select "December"
drag, startPoint x: 1289, startPoint y: 203, endPoint x: 1300, endPoint y: 230, distance: 29.2
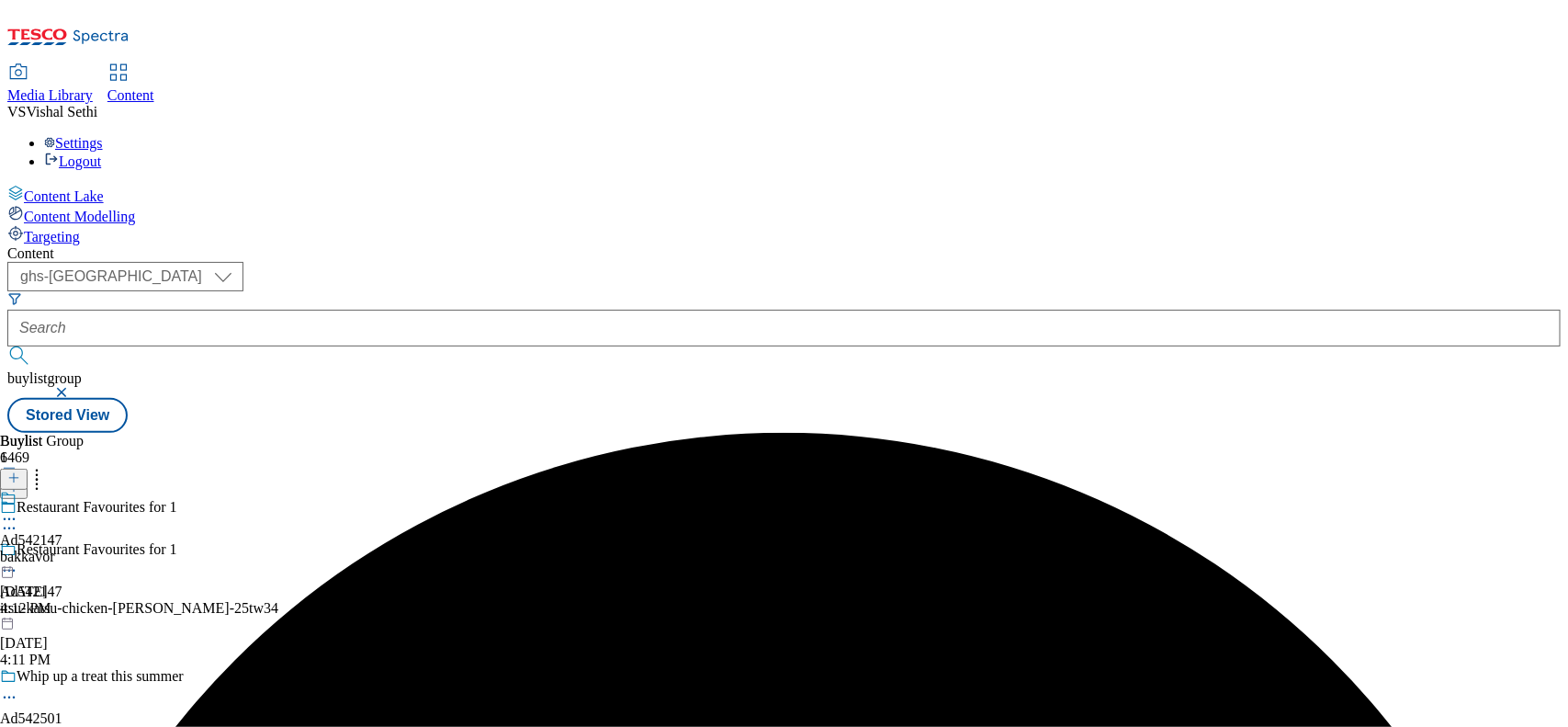
click at [63, 548] on div "bakkavor" at bounding box center [31, 557] width 63 height 17
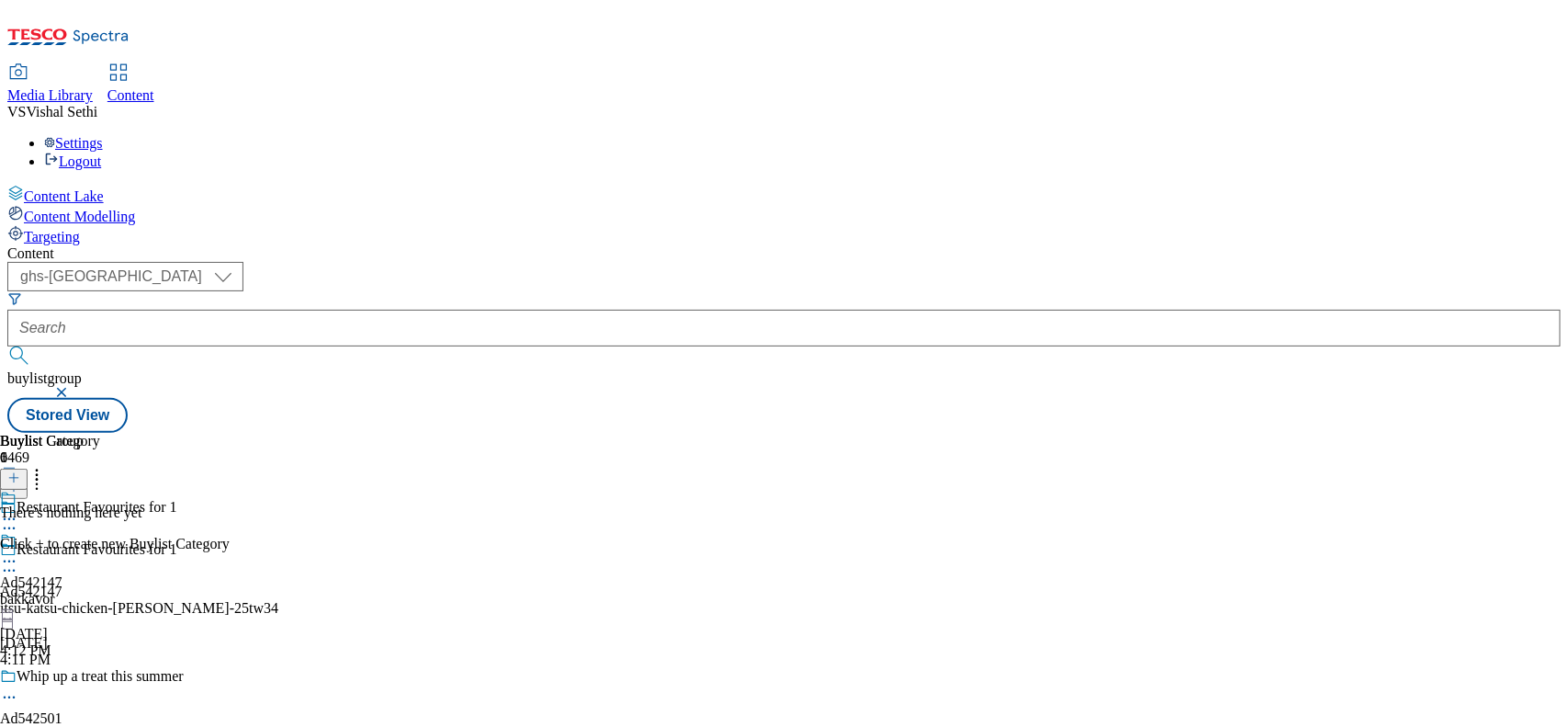
click at [20, 472] on icon at bounding box center [14, 478] width 13 height 13
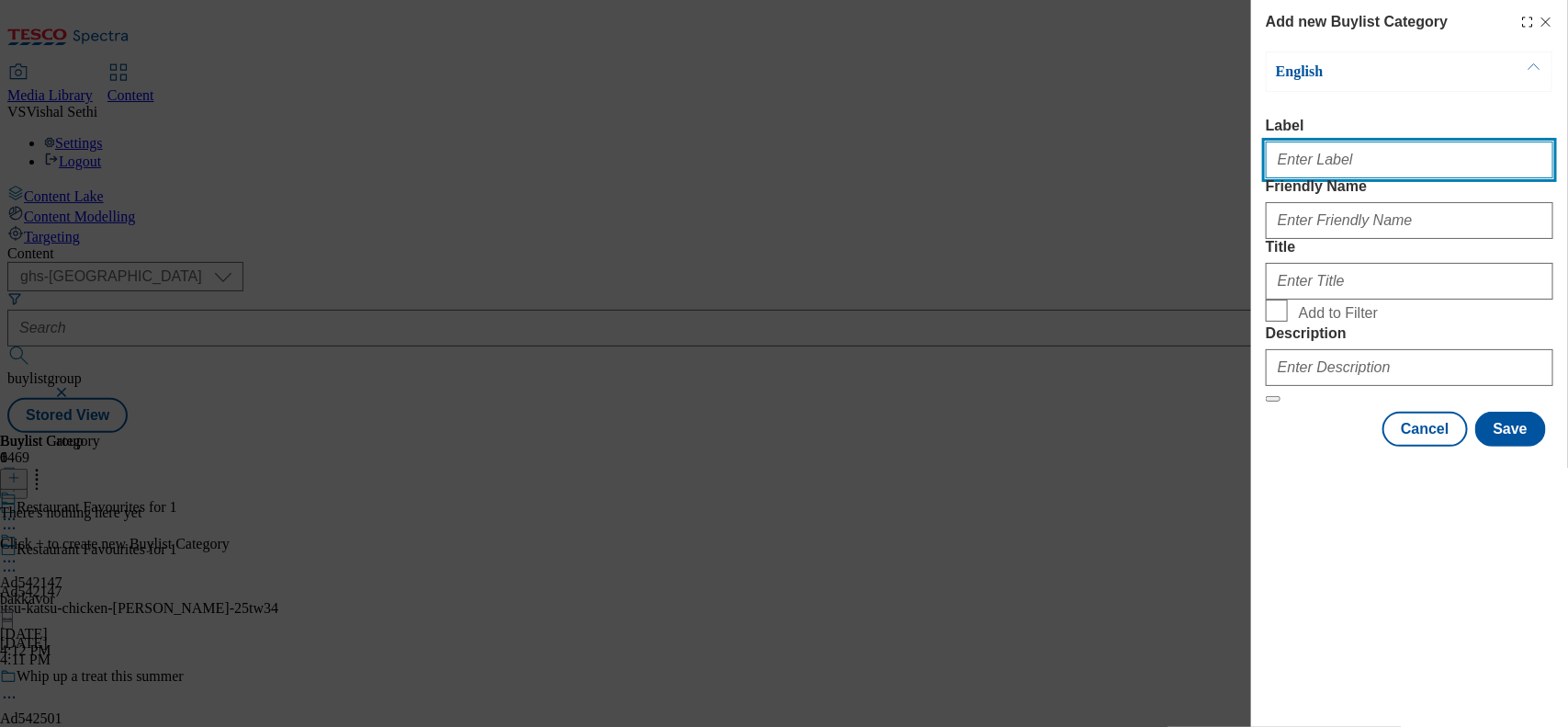
click at [1341, 167] on input "Label" at bounding box center [1410, 160] width 288 height 37
paste input "542147"
type input "Ad542147"
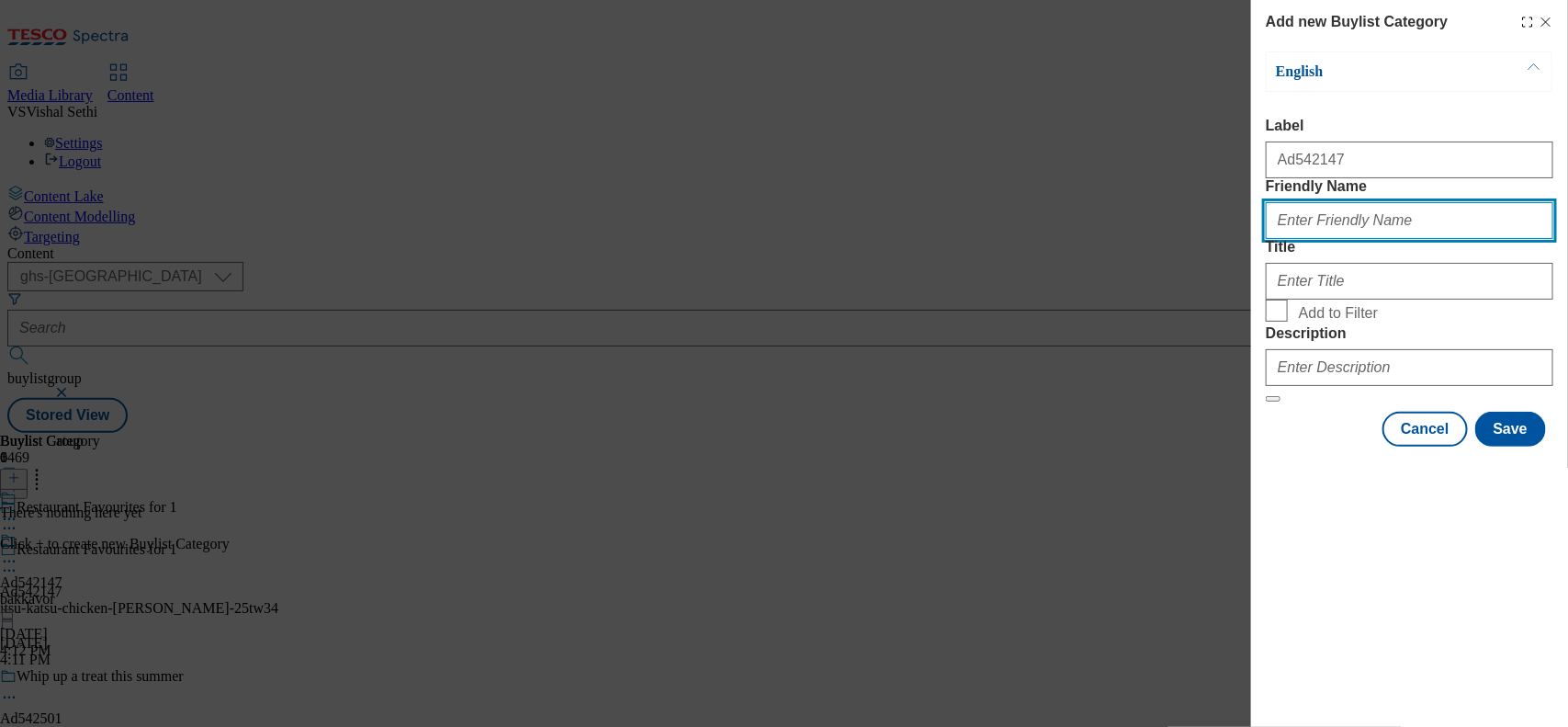
click at [1330, 239] on input "Friendly Name" at bounding box center [1410, 221] width 288 height 37
type input "itsu-chicken-[PERSON_NAME]"
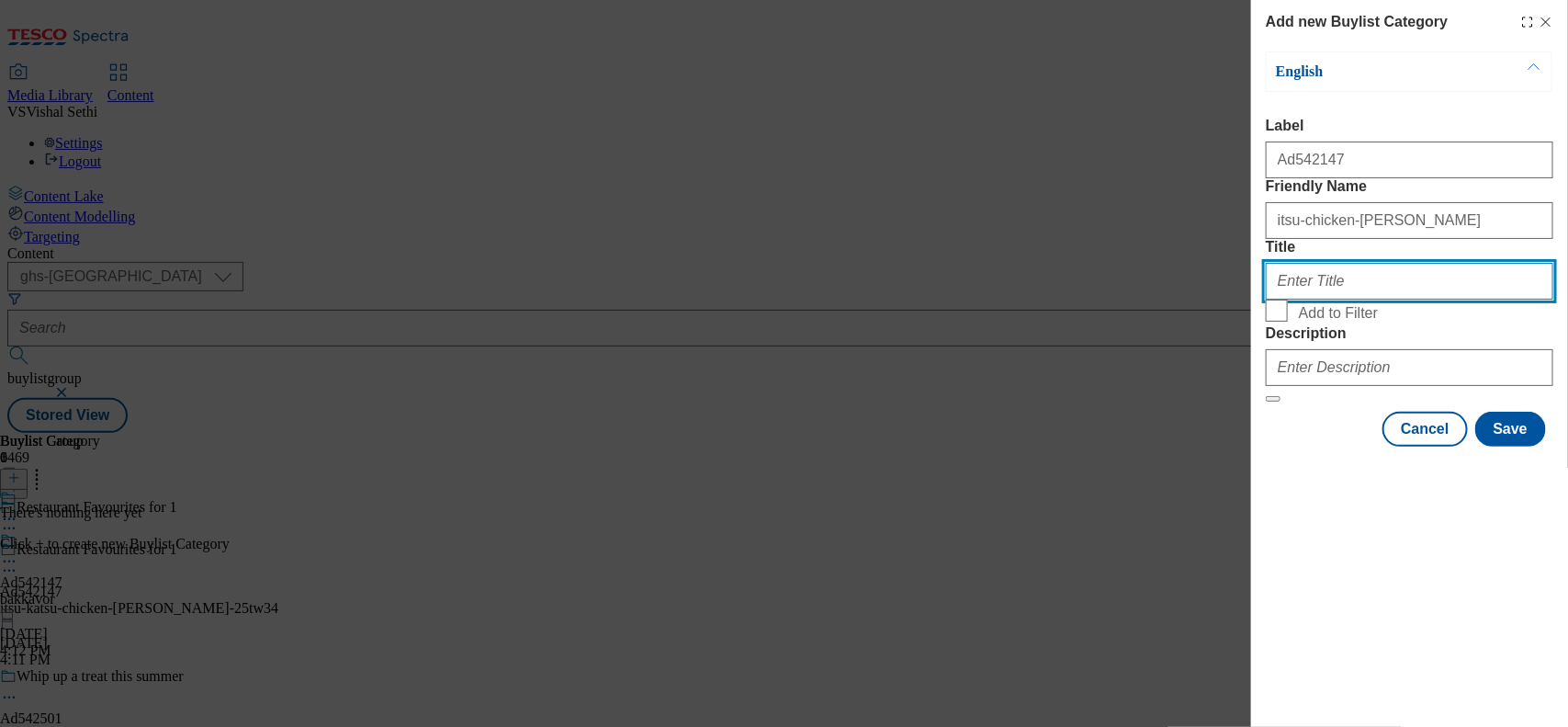
click at [1306, 300] on input "Title" at bounding box center [1410, 281] width 288 height 37
paste input "Bakkavor"
type input "Bakkavor"
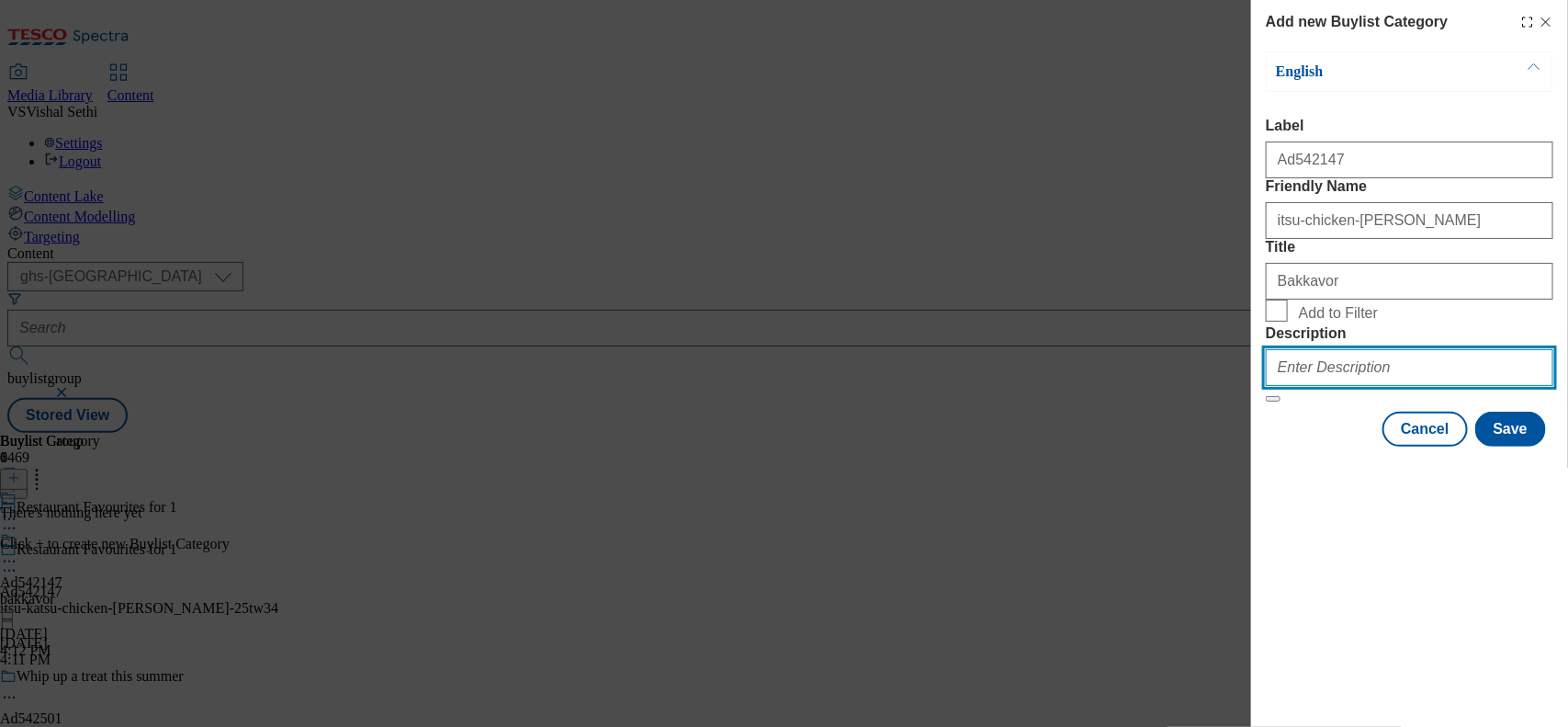
click at [1369, 386] on input "Description" at bounding box center [1410, 367] width 288 height 37
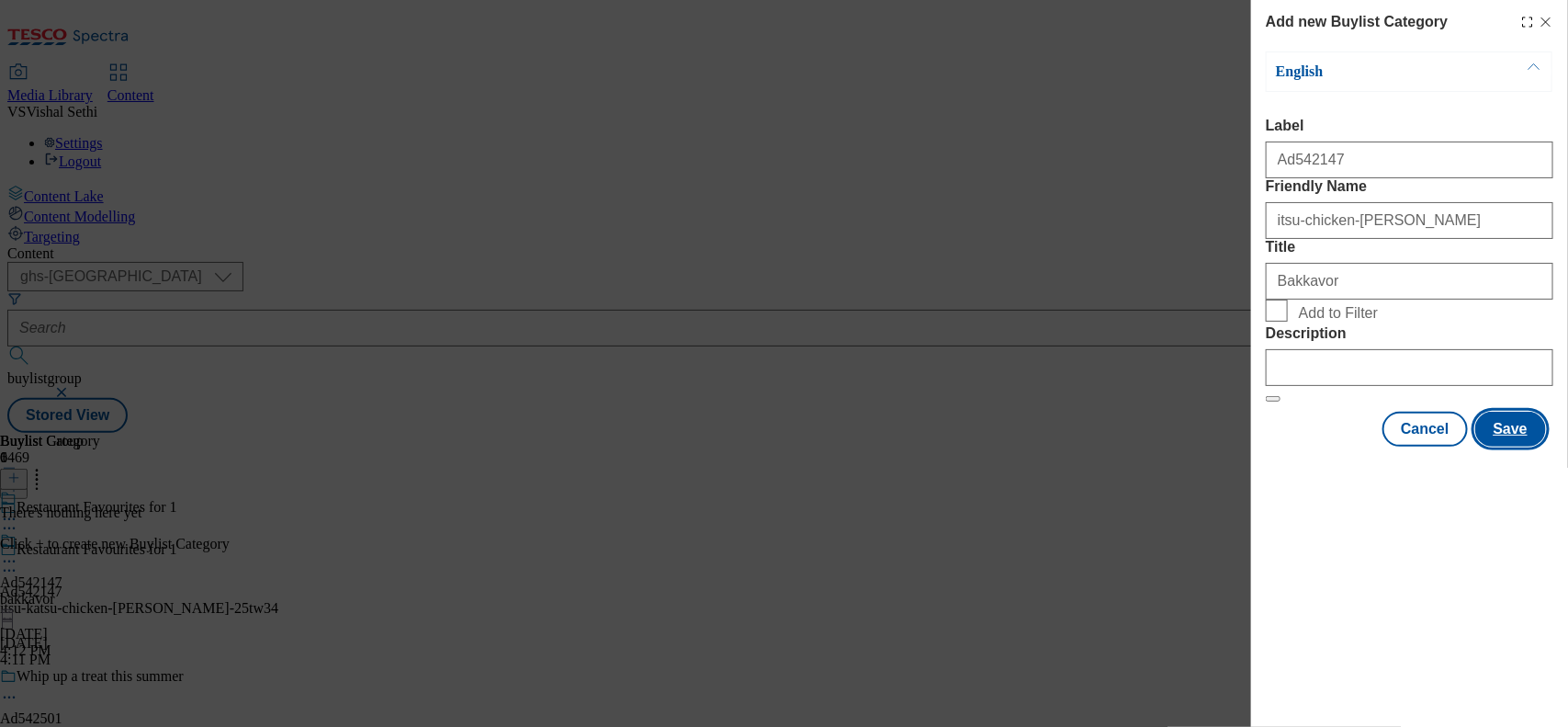
click at [1526, 447] on button "Save" at bounding box center [1511, 429] width 70 height 35
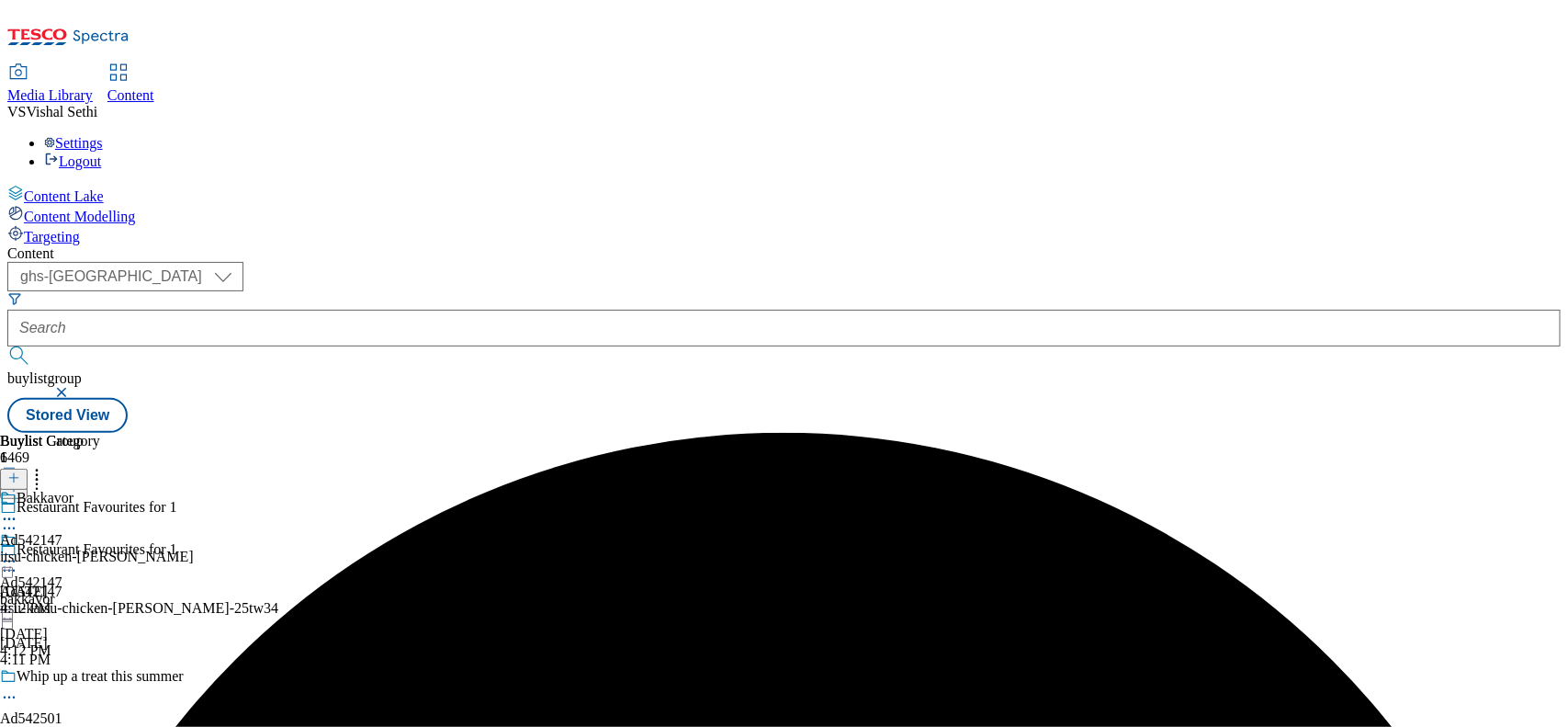
click at [194, 548] on div "itsu-chicken-[PERSON_NAME]" at bounding box center [97, 557] width 194 height 17
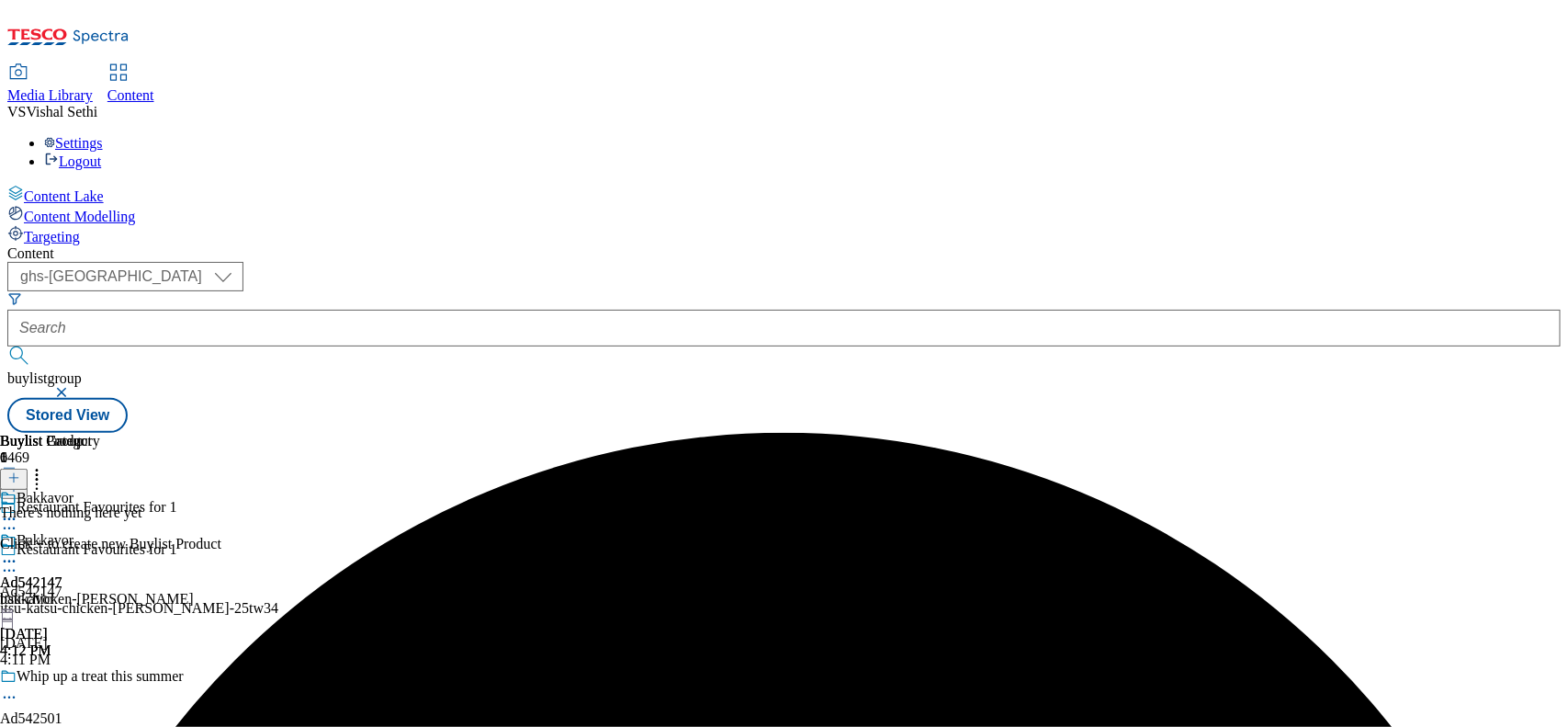
click at [20, 472] on icon at bounding box center [14, 478] width 13 height 13
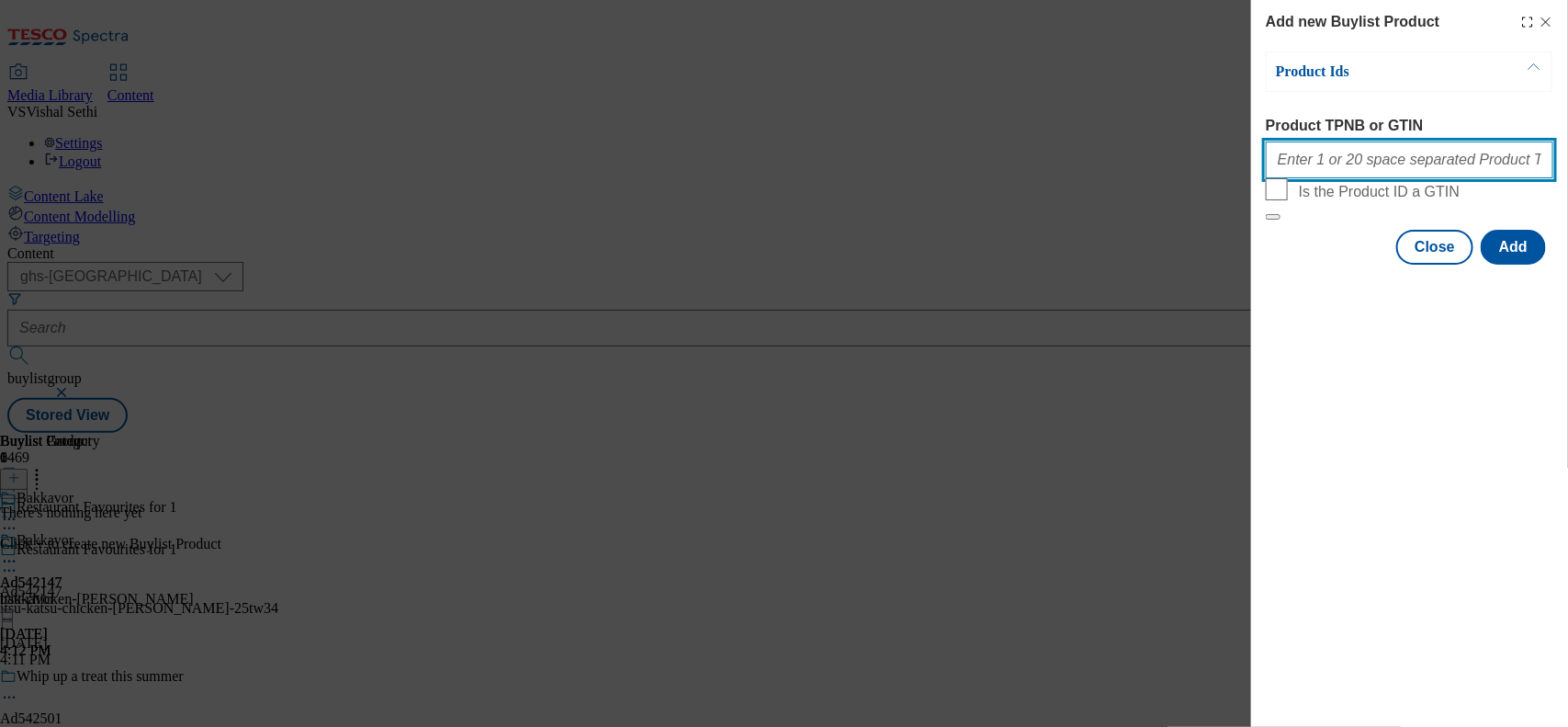
click at [1309, 153] on input "Product TPNB or GTIN" at bounding box center [1410, 160] width 288 height 37
paste input "96428425"
type input "96428425"
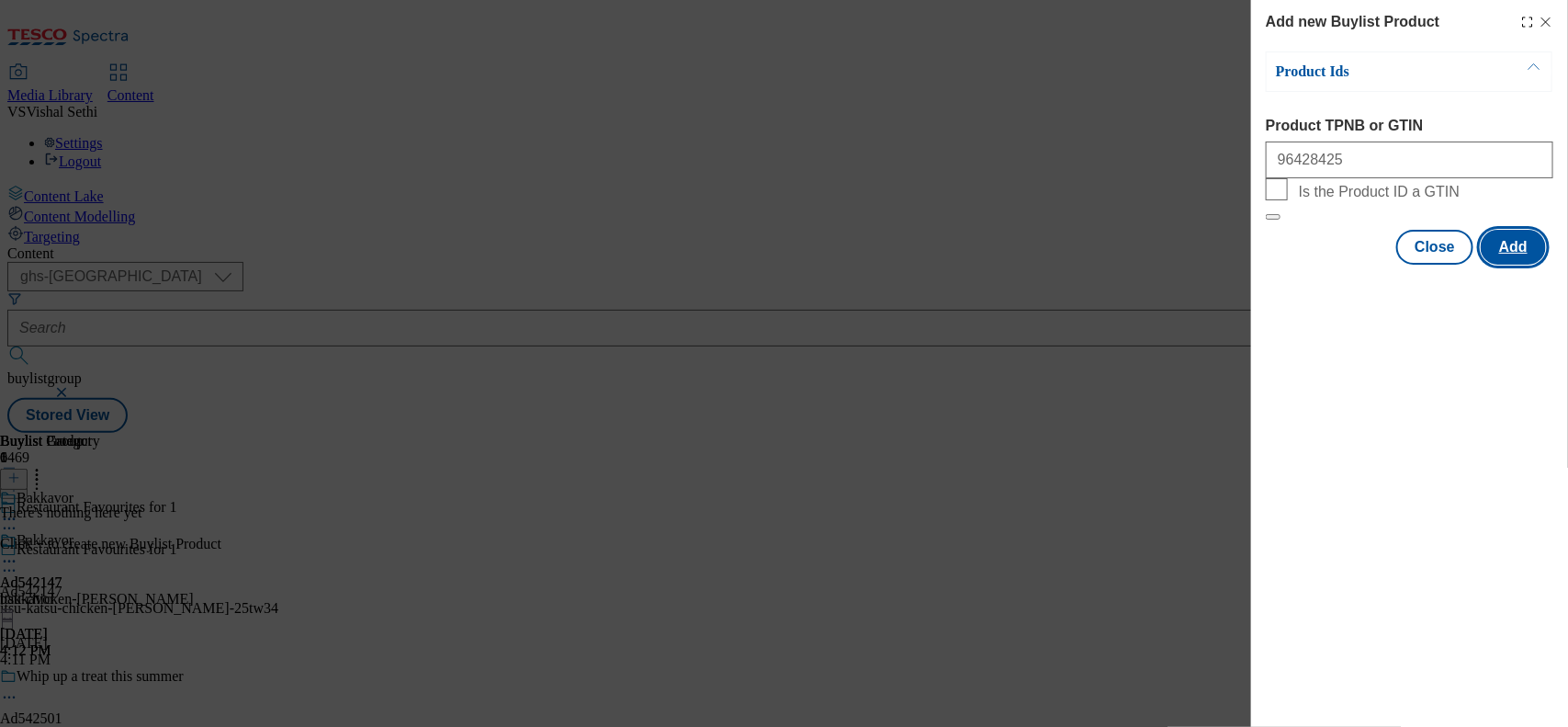
click at [1509, 265] on button "Add" at bounding box center [1513, 247] width 66 height 35
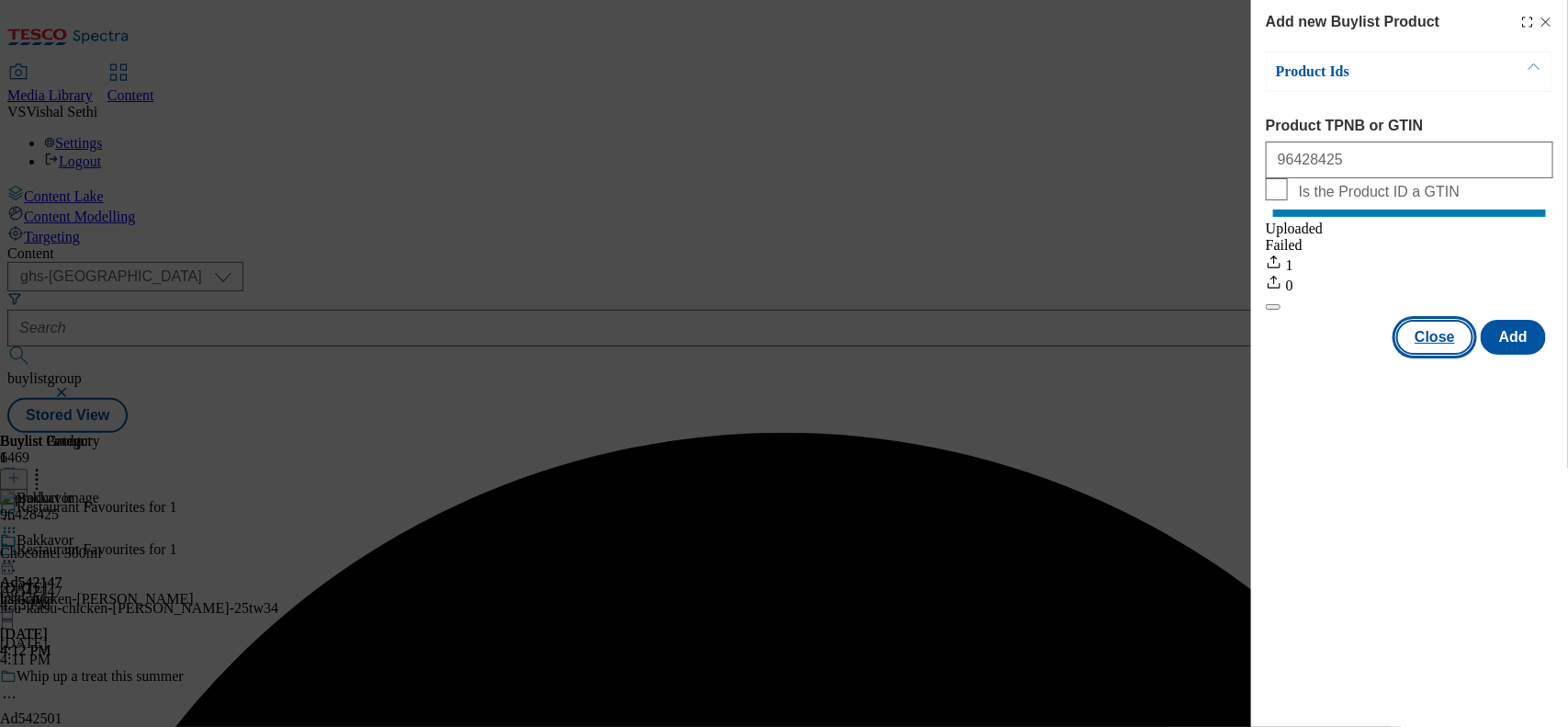
click at [1462, 354] on button "Close" at bounding box center [1435, 338] width 77 height 35
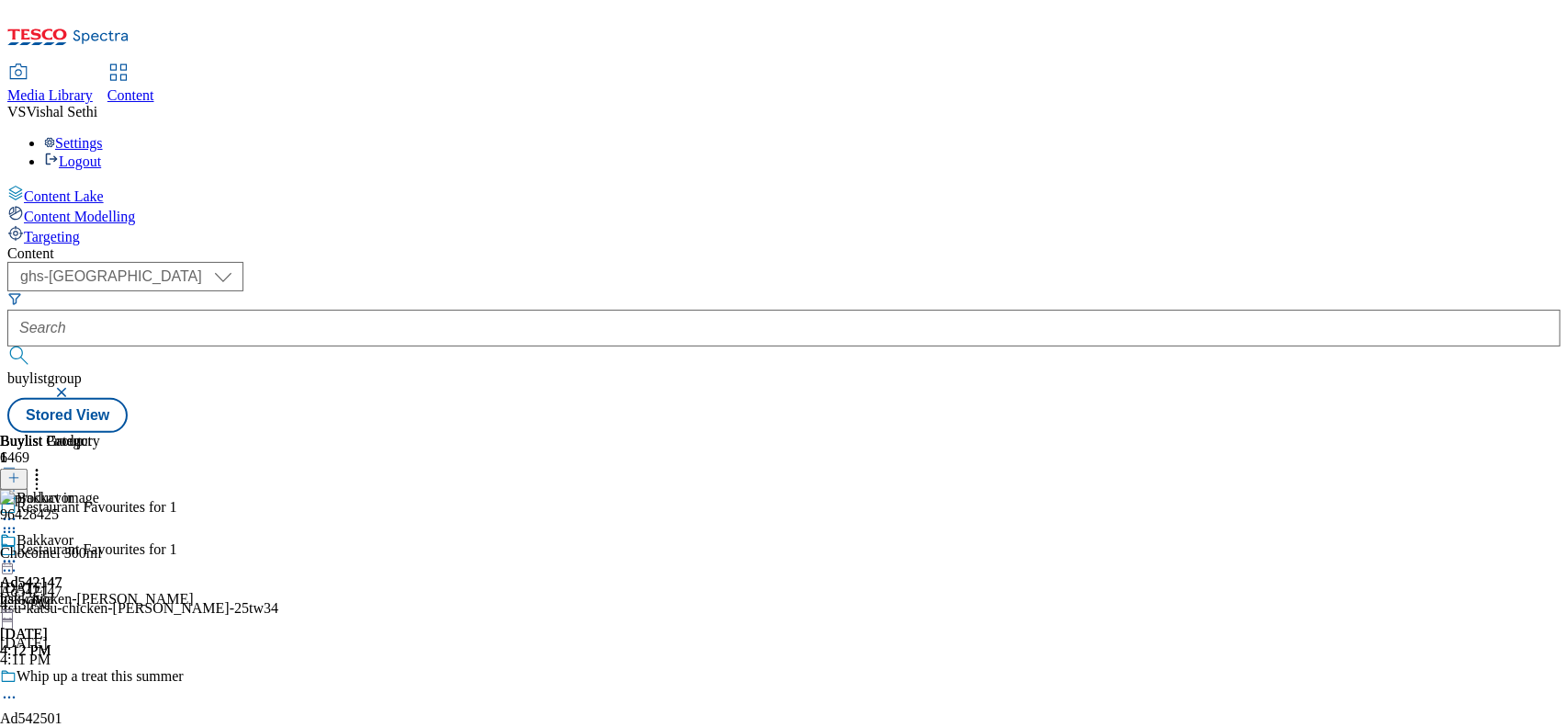
click at [19, 523] on icon at bounding box center [9, 532] width 19 height 18
click at [85, 560] on button "Edit" at bounding box center [61, 570] width 49 height 21
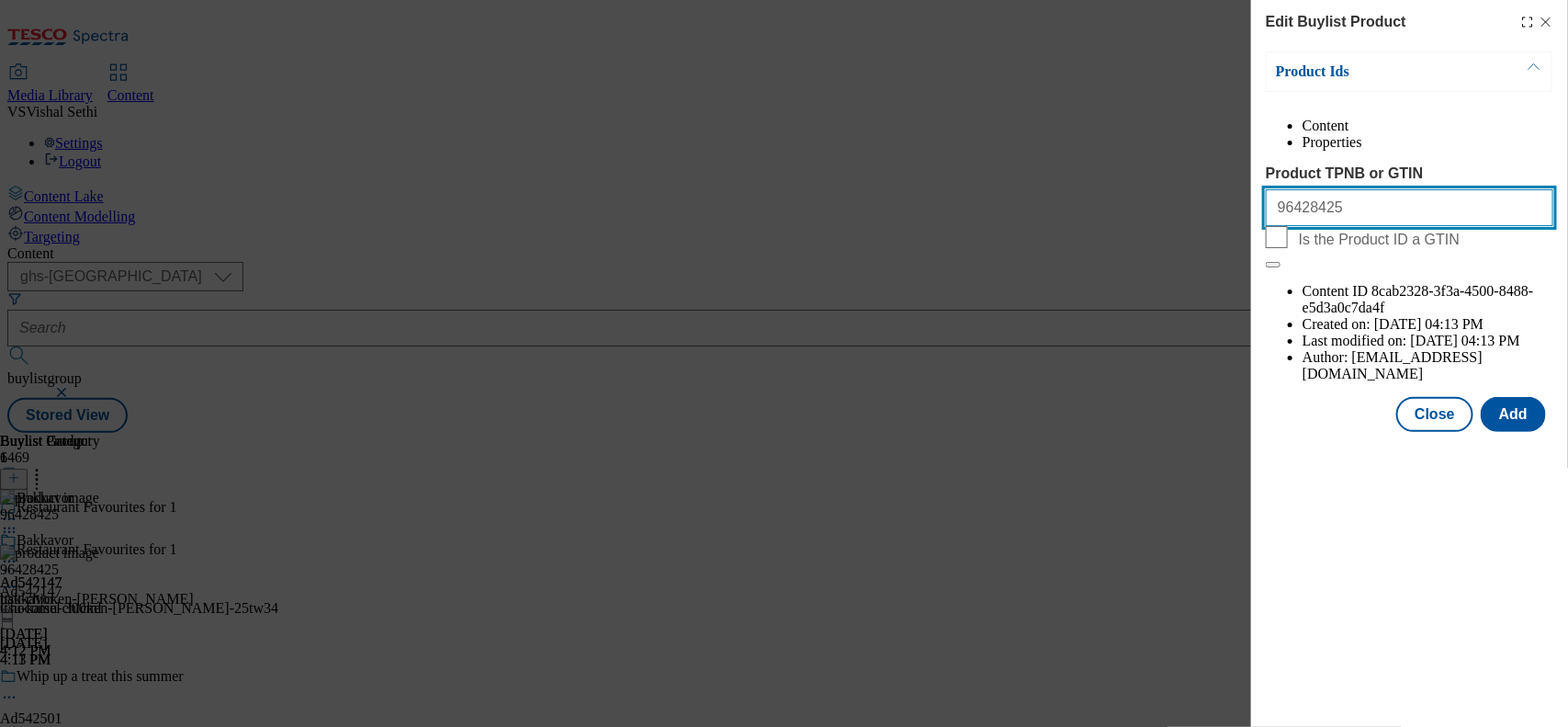
drag, startPoint x: 524, startPoint y: 235, endPoint x: 483, endPoint y: 232, distance: 41.1
click at [488, 234] on div "Edit Buylist Product Product Ids Content Properties Product TPNB or GTIN 964284…" at bounding box center [784, 364] width 1568 height 727
paste input "92062114, 96428425 92062114, 96428425 92062114, 96428425 92062114, 96428425 920…"
drag, startPoint x: 1339, startPoint y: 251, endPoint x: 1564, endPoint y: 237, distance: 225.4
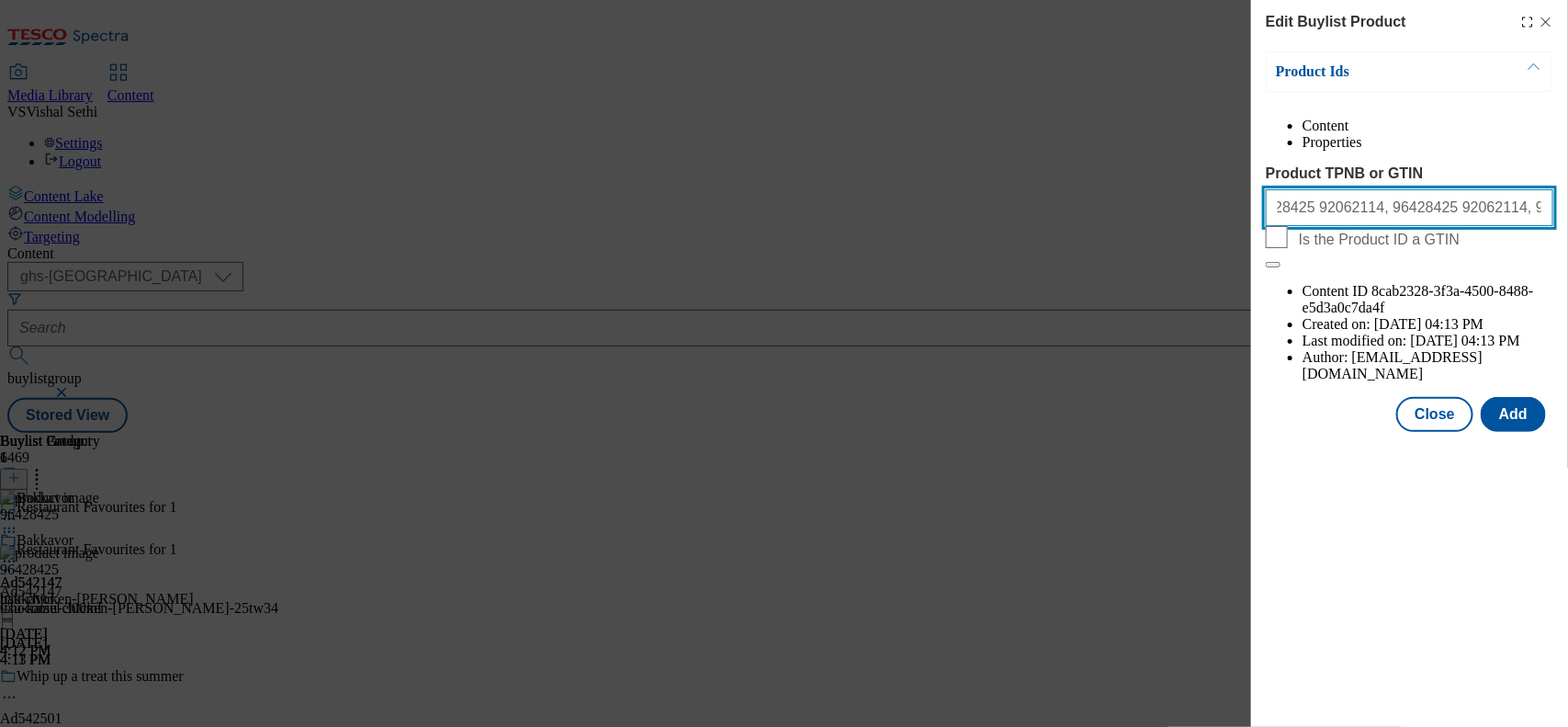
click at [1564, 237] on div "Edit Buylist Product Product Ids Content Properties Product TPNB or GTIN 964284…" at bounding box center [1410, 217] width 317 height 436
drag, startPoint x: 1335, startPoint y: 253, endPoint x: 1567, endPoint y: 255, distance: 232.0
click at [1567, 255] on div "Edit Buylist Product Product Ids Content Properties Product TPNB or GTIN 964284…" at bounding box center [1410, 217] width 317 height 436
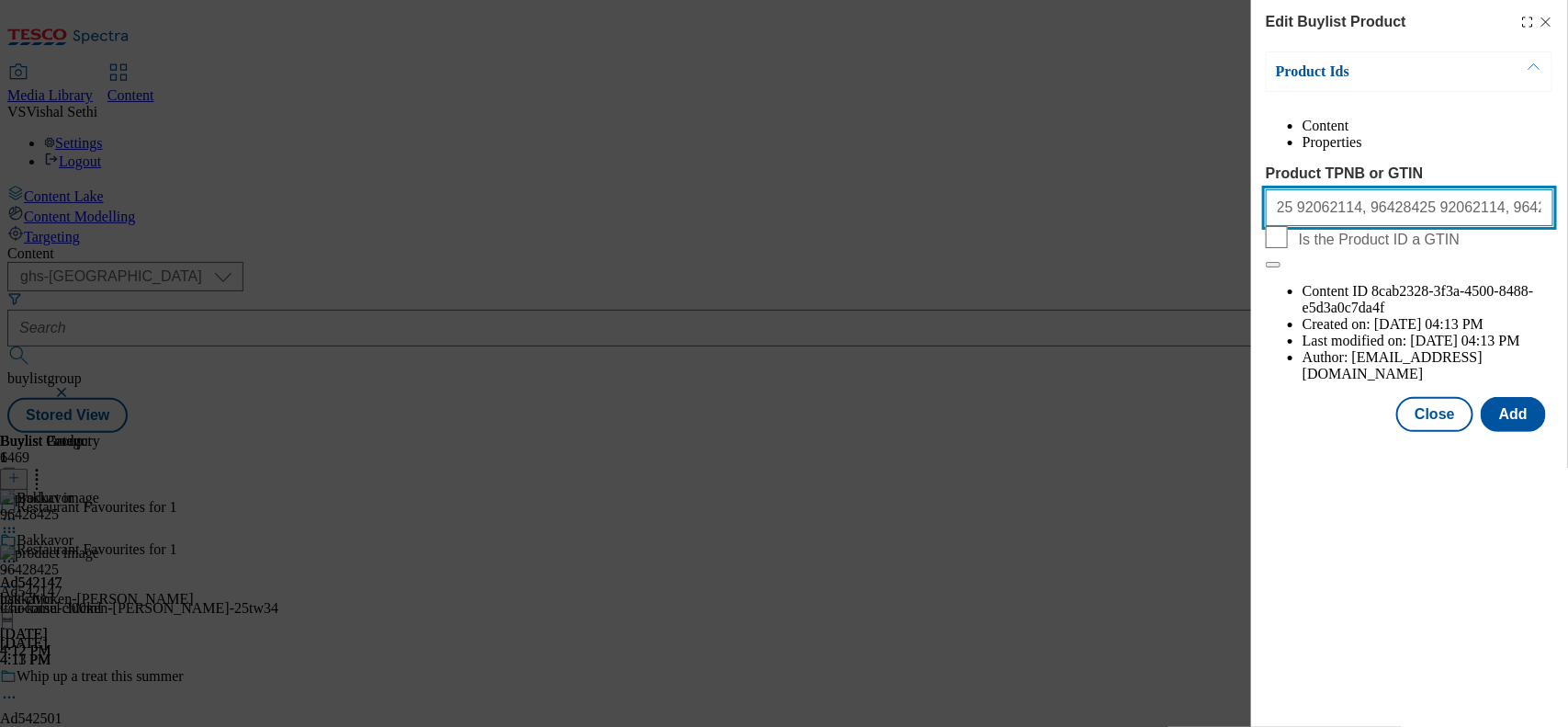
drag, startPoint x: 1547, startPoint y: 248, endPoint x: 1349, endPoint y: 259, distance: 198.3
click at [1349, 226] on input "96428425 92062114, 96428425 92062114, 96428425 92062114, 96428425 92062114, 964…" at bounding box center [1410, 208] width 288 height 37
type input "96428425 92062114, 96428425 92062114, 96428425 92062114, 96428425 92062114, 964…"
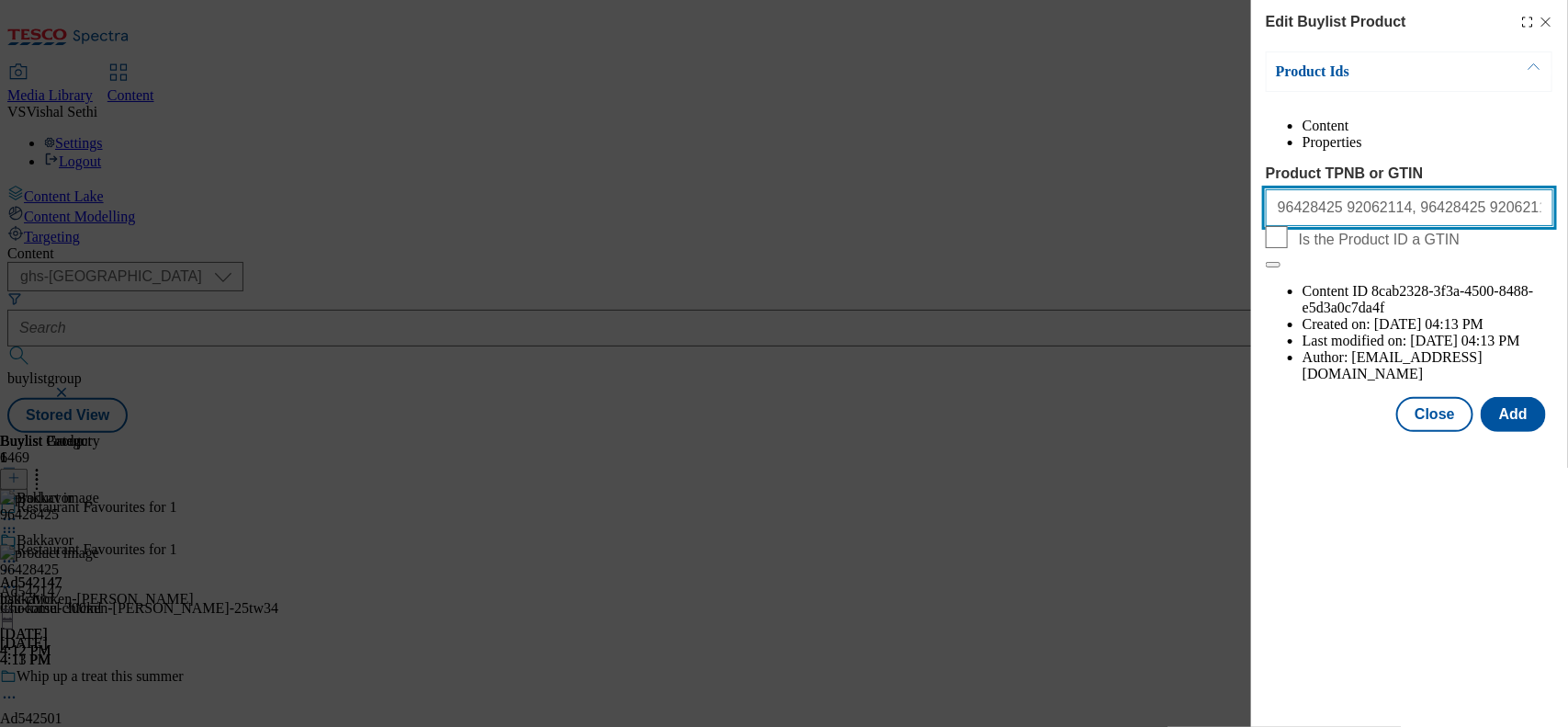
click at [1420, 226] on input "96428425 92062114, 96428425 92062114, 96428425 92062114, 96428425 92062114, 964…" at bounding box center [1410, 208] width 288 height 37
paste input "96428425 92062114, 96428425 92062114, 96428425 92062114, 96428425 92062114, 964…"
drag, startPoint x: 1494, startPoint y: 250, endPoint x: 154, endPoint y: 158, distance: 1343.2
click at [154, 158] on div "Edit Buylist Product Product Ids Content Properties Product TPNB or GTIN 964284…" at bounding box center [784, 364] width 1568 height 727
type input "92062114"
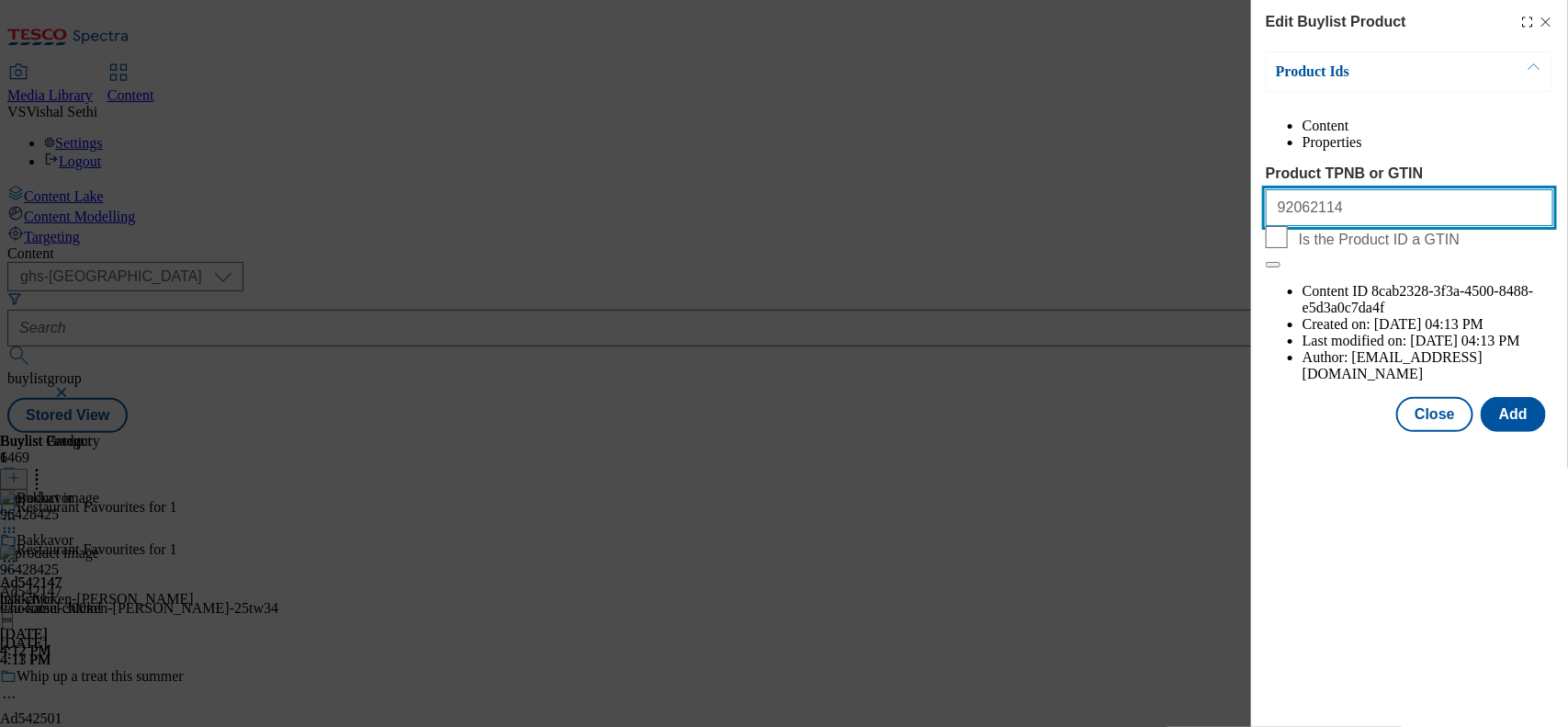
click at [1266, 262] on button "Modal" at bounding box center [1274, 265] width 15 height 6
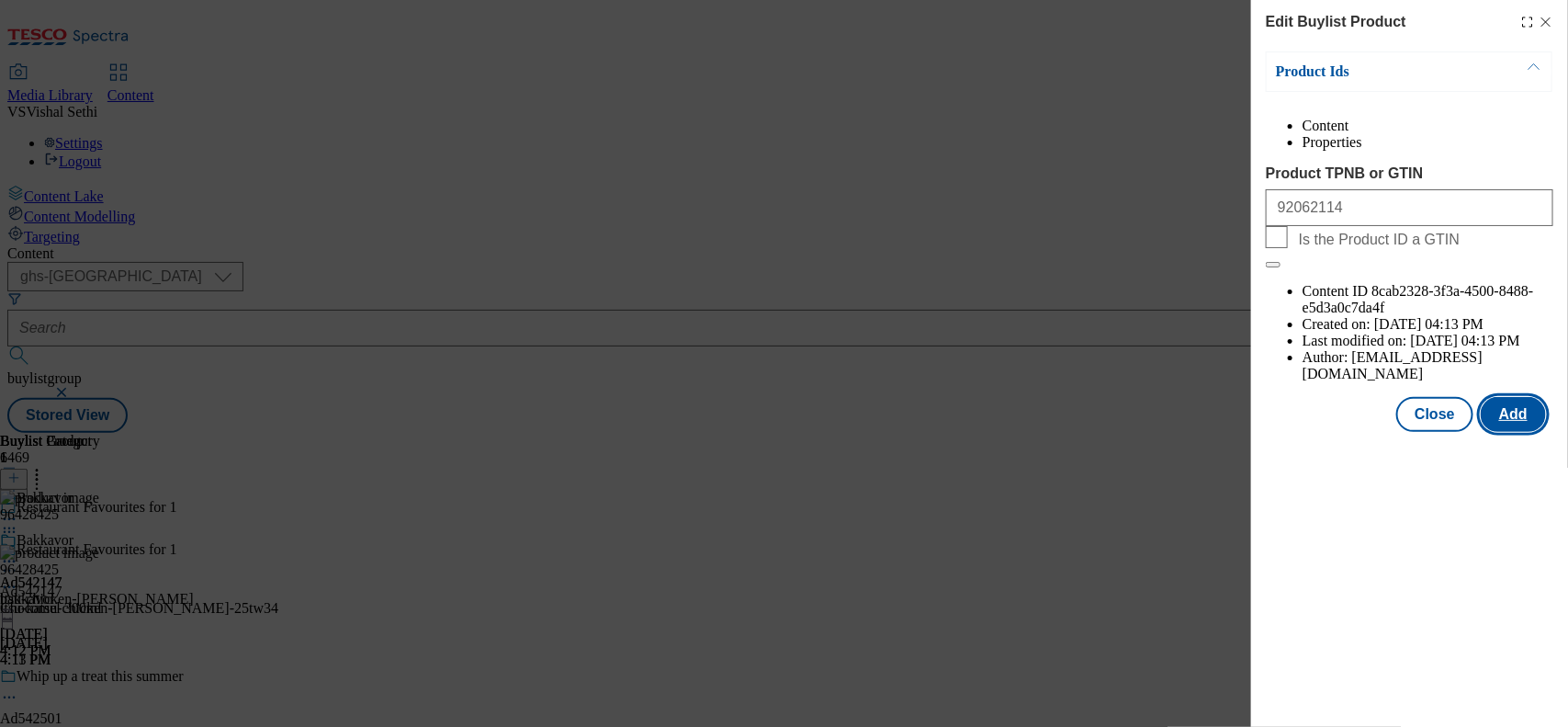
click at [1505, 397] on button "Add" at bounding box center [1513, 414] width 66 height 35
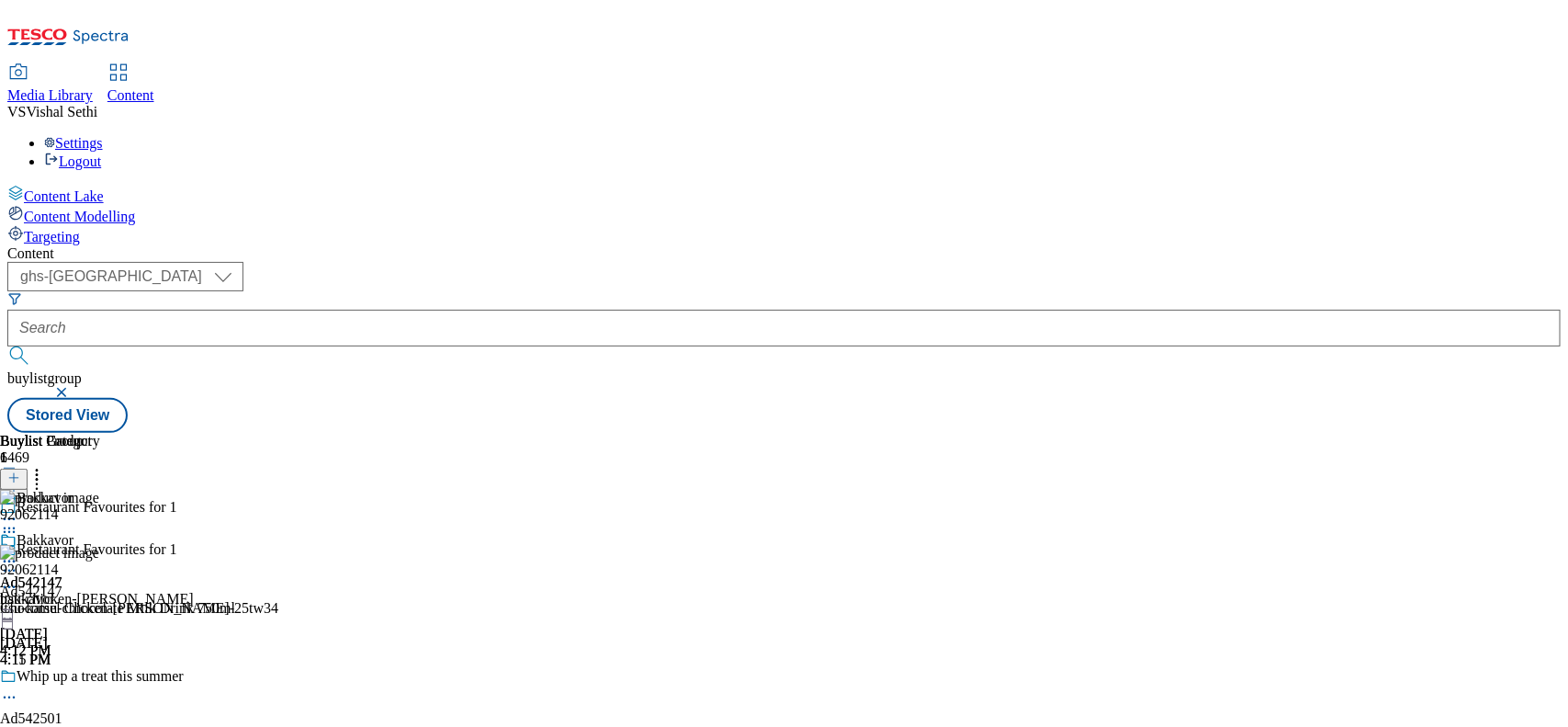
click at [19, 578] on icon at bounding box center [9, 587] width 19 height 18
click at [78, 619] on span "Edit" at bounding box center [68, 625] width 21 height 14
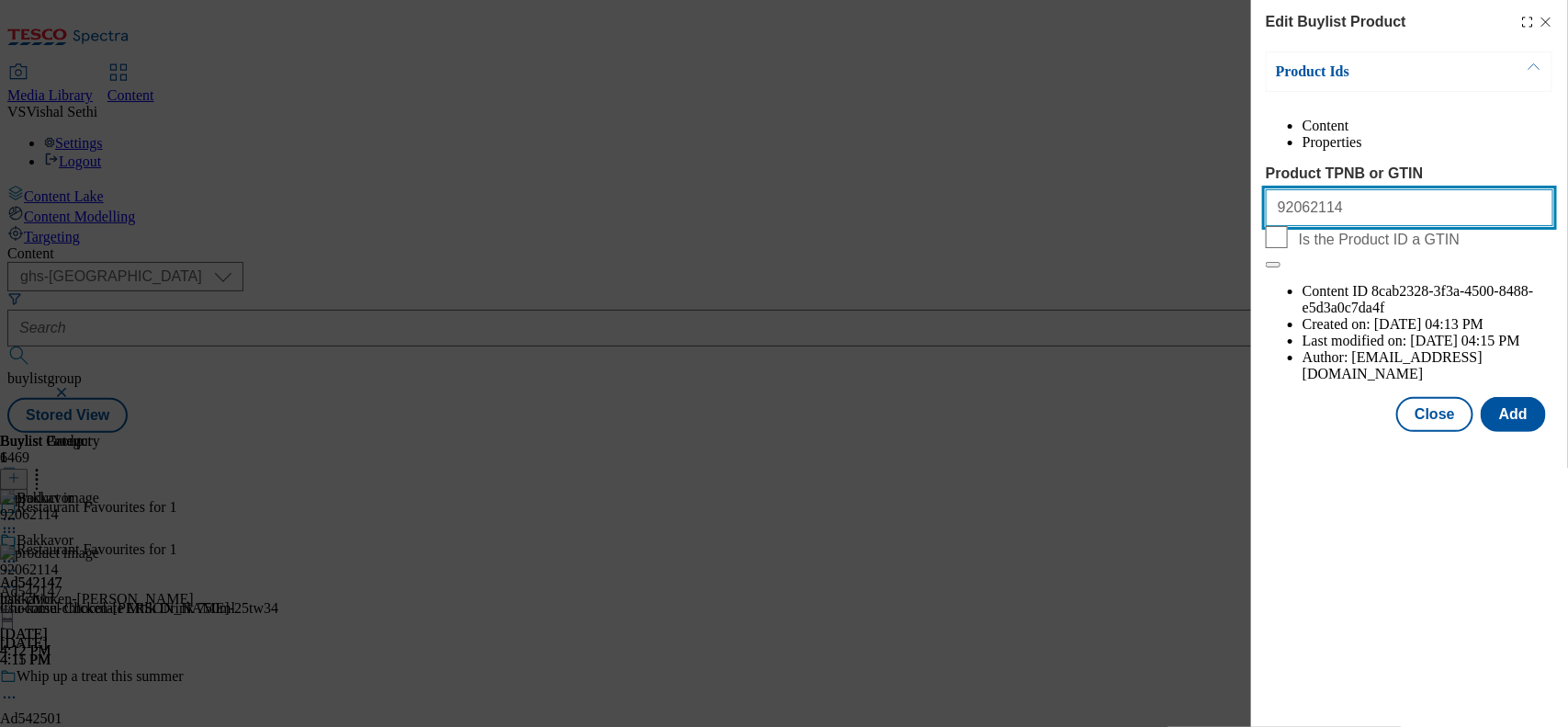
drag, startPoint x: 1334, startPoint y: 253, endPoint x: 652, endPoint y: 213, distance: 683.2
click at [662, 214] on div "Edit Buylist Product Product Ids Content Properties Product TPNB or GTIN 920621…" at bounding box center [784, 364] width 1568 height 727
paste input "6428425, 96428425, 96428425, 96428425, 96428425, 96428425, 96428425, 96428425, …"
type input "96428425, 96428425, 96428425, 96428425, 96428425, 96428425, 96428425, 96428425,…"
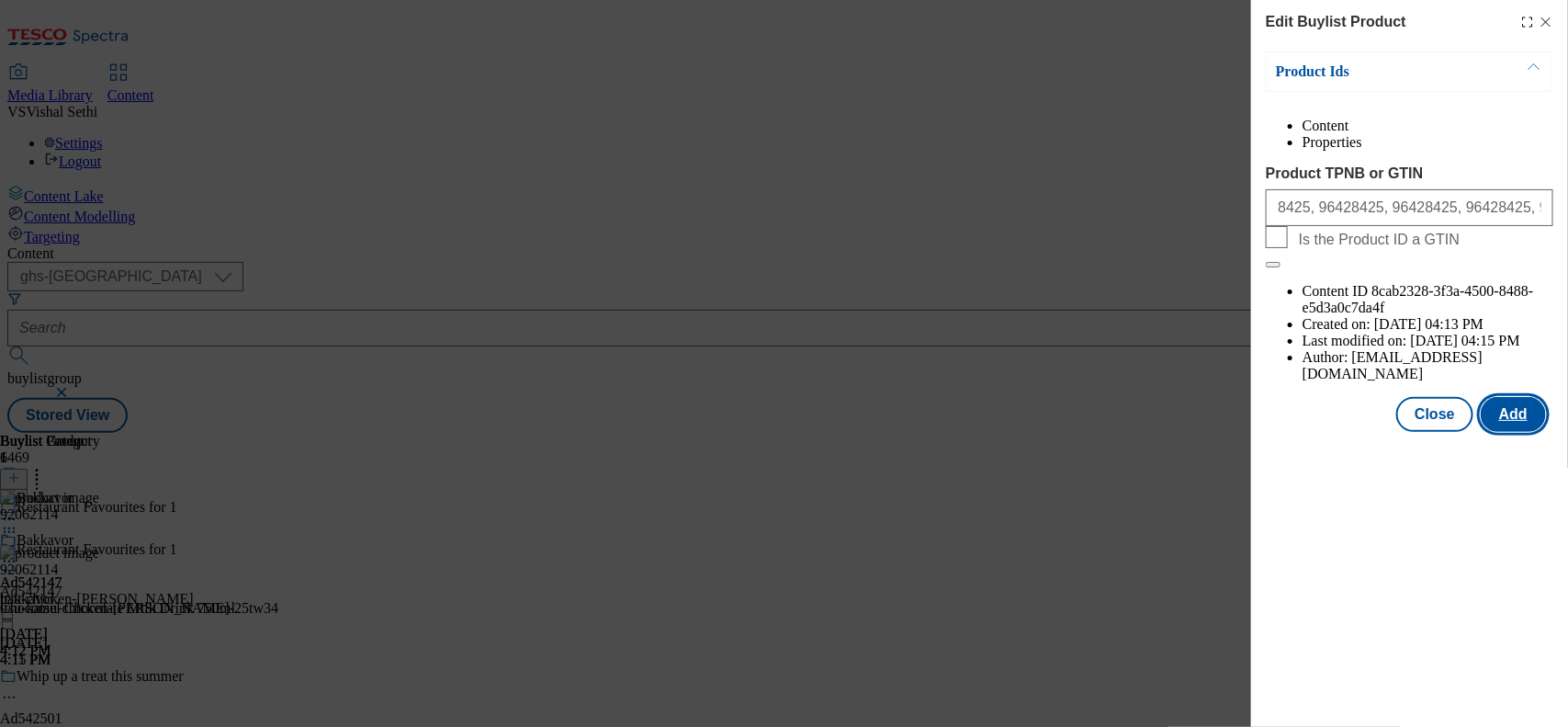
scroll to position [0, 0]
click at [1521, 397] on button "Add" at bounding box center [1513, 414] width 66 height 35
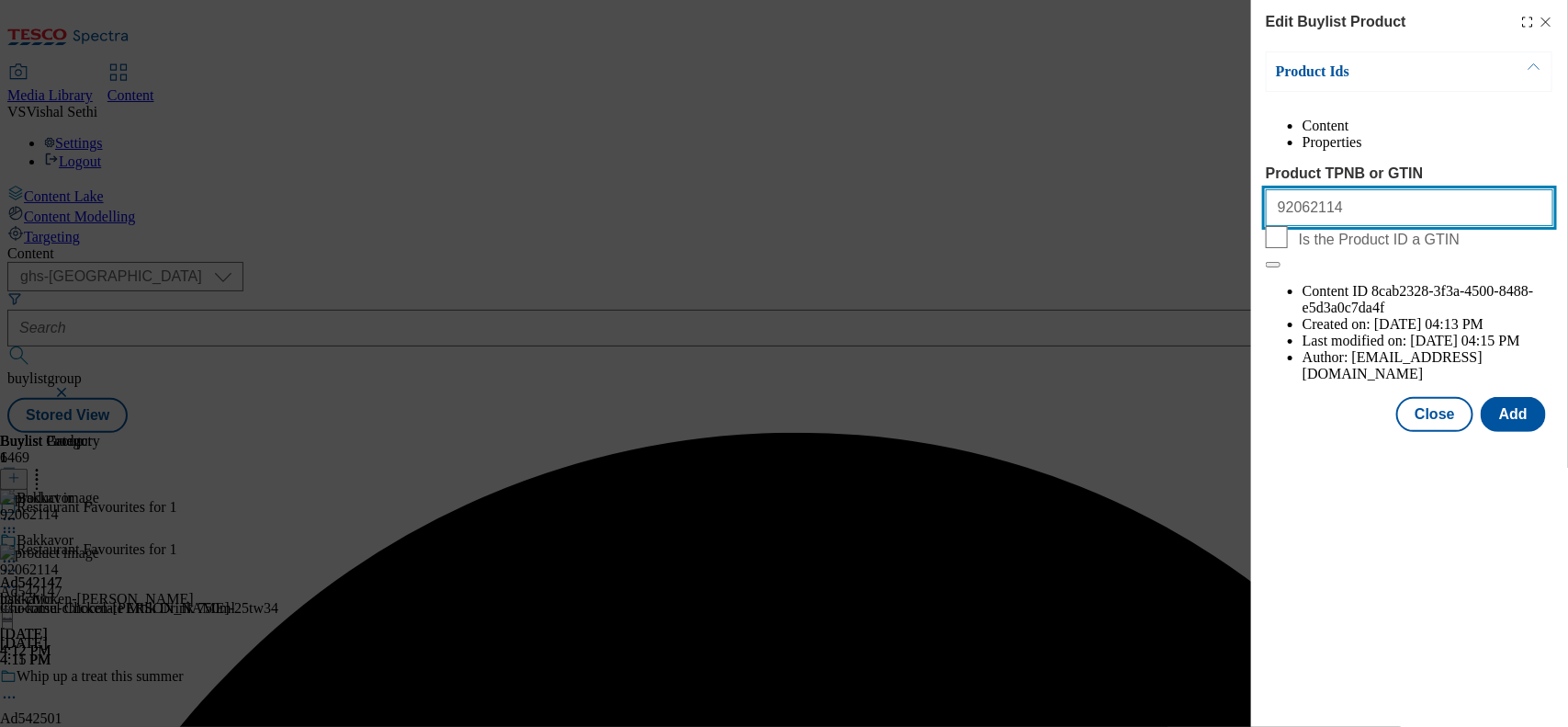
drag, startPoint x: 1376, startPoint y: 254, endPoint x: 734, endPoint y: 206, distance: 643.8
click at [745, 206] on div "Edit Buylist Product Product Ids Content Properties Product TPNB or GTIN 920621…" at bounding box center [784, 364] width 1568 height 727
paste input "6428425, 96428425, 96428425, 96428425, 96428425, 96428425, 96428425, 96428425, …"
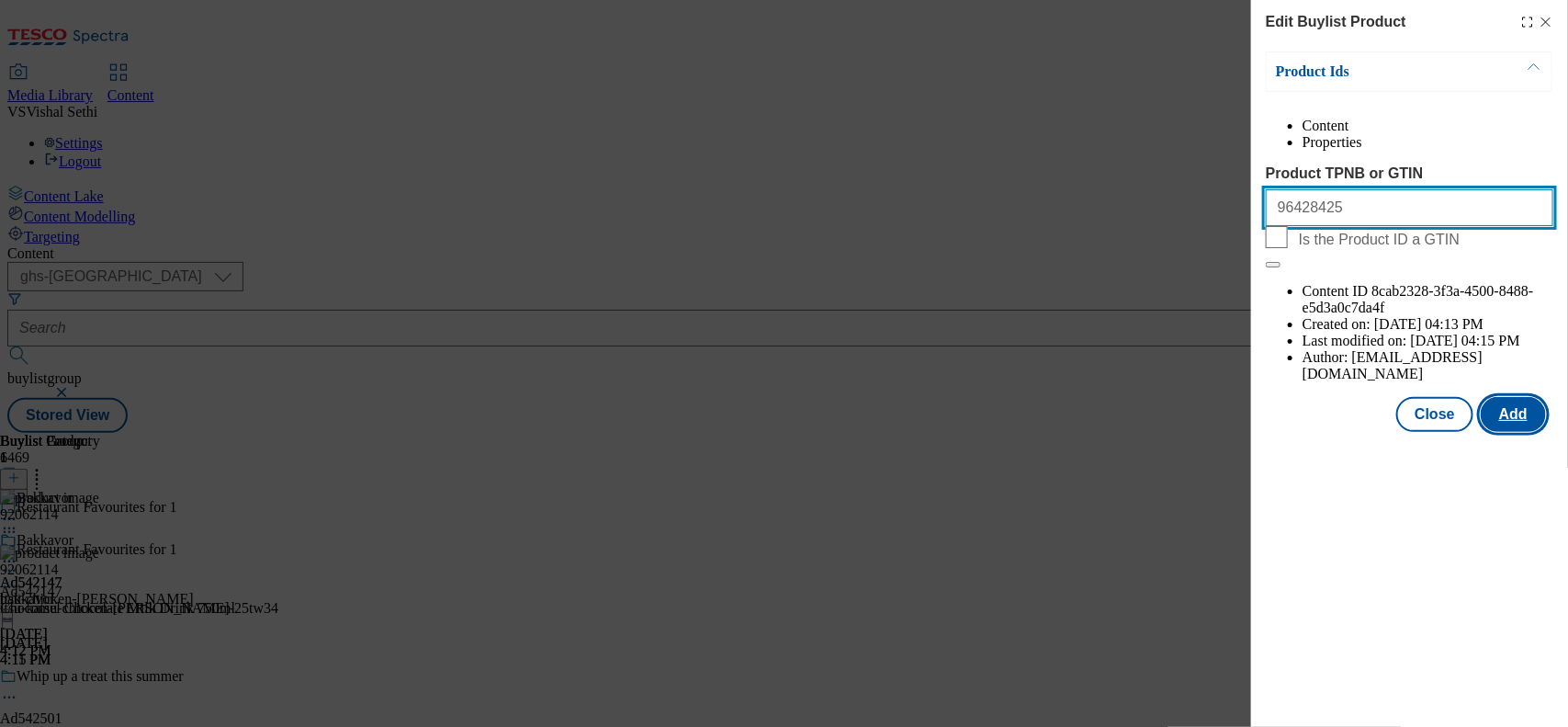
type input "96428425"
click at [1527, 397] on button "Add" at bounding box center [1513, 414] width 66 height 35
